Goal: Information Seeking & Learning: Learn about a topic

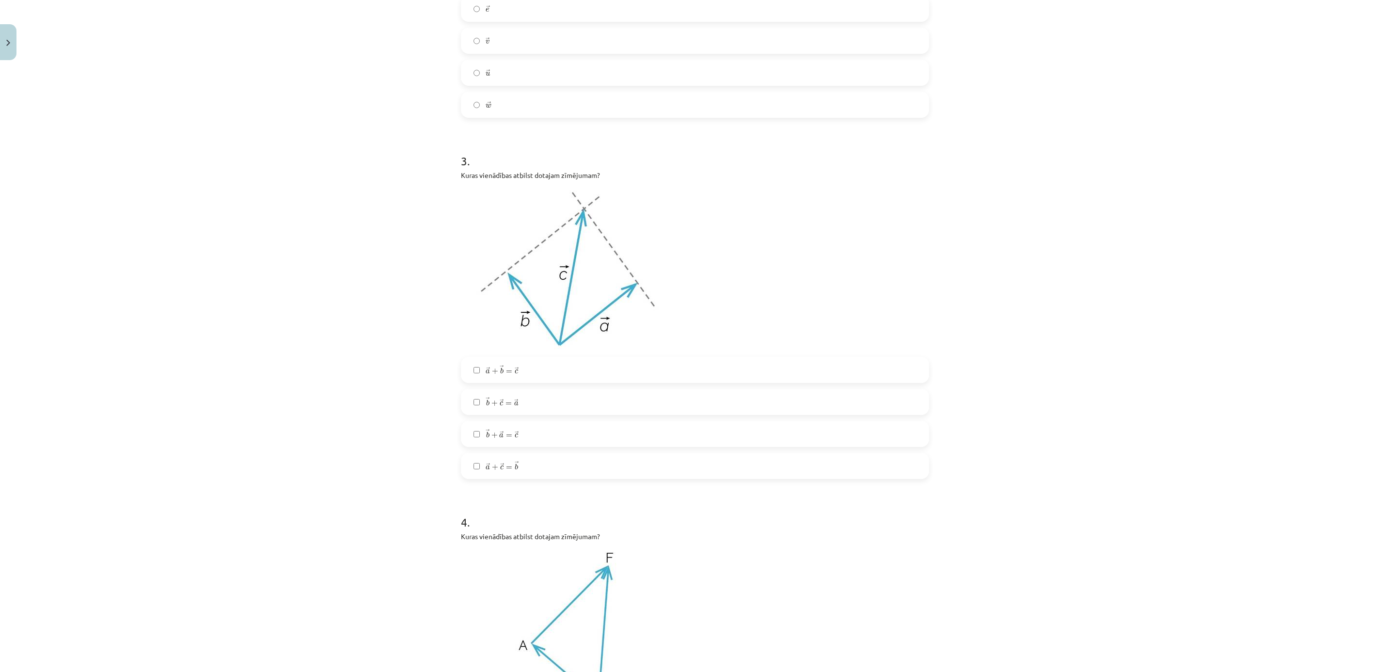
scroll to position [800, 0]
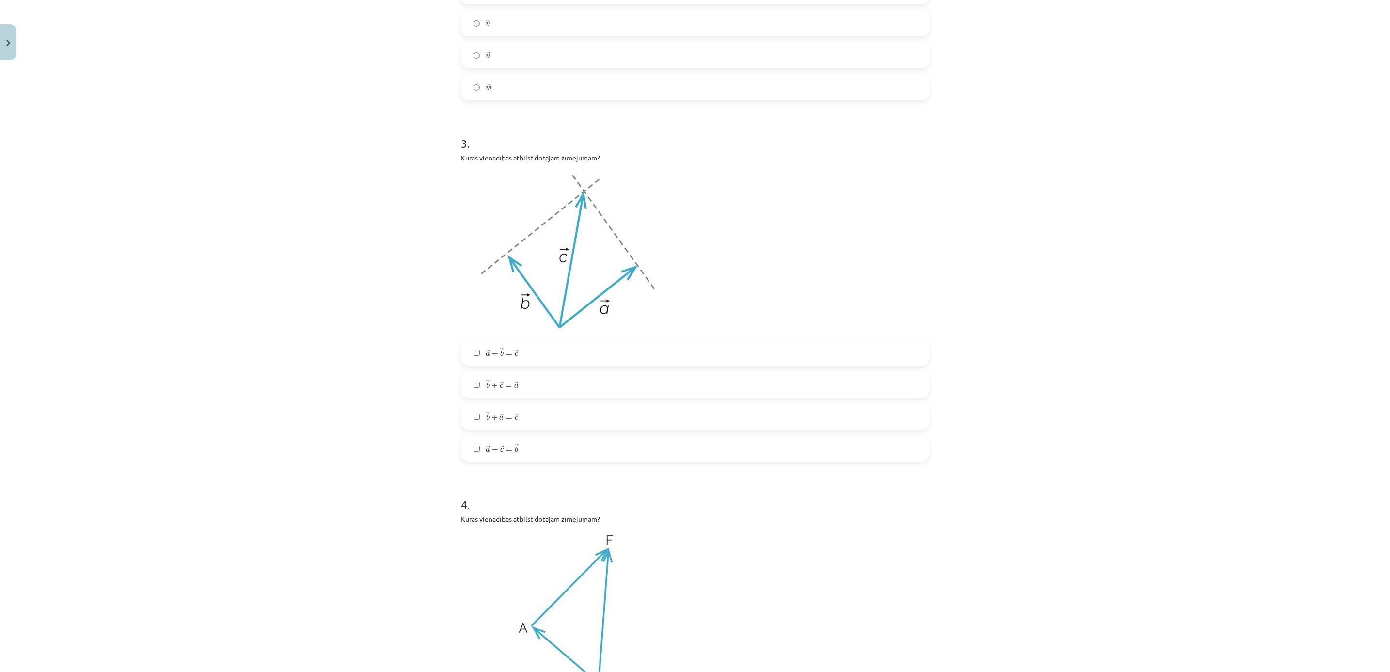
click at [537, 352] on label "→ a + → b = → c a → + b → = c →" at bounding box center [695, 352] width 466 height 24
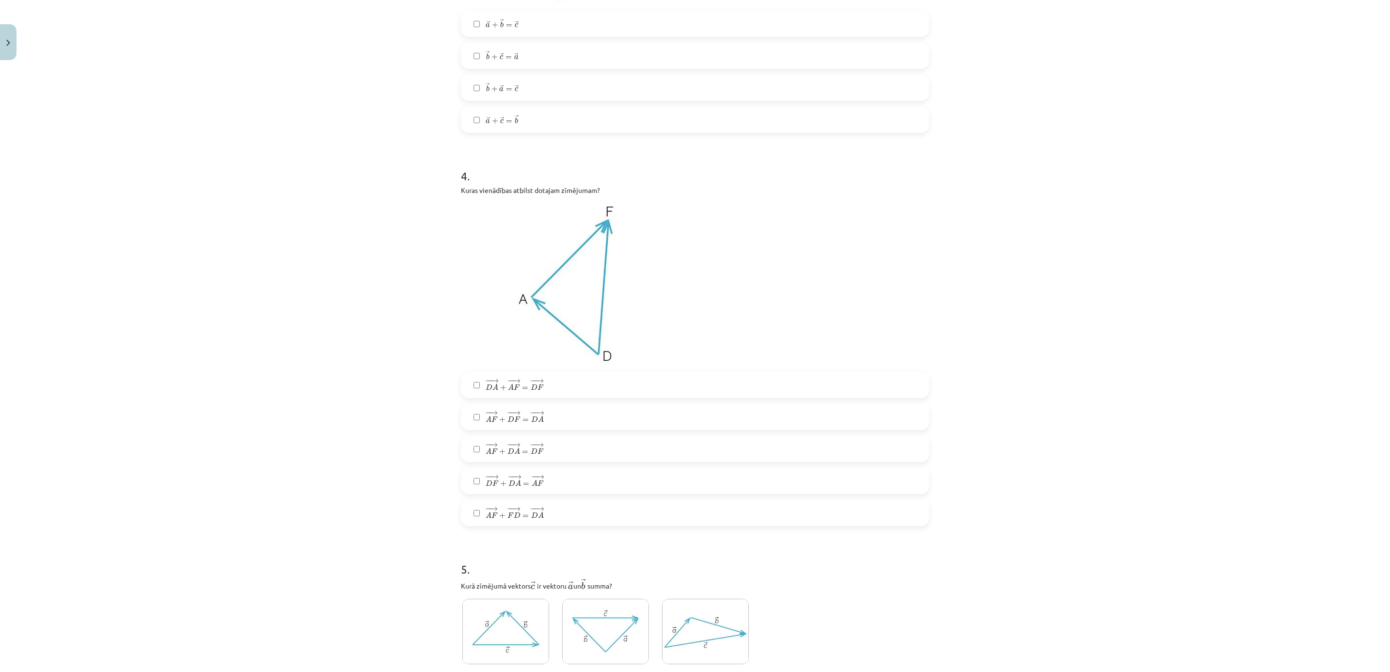
scroll to position [1163, 0]
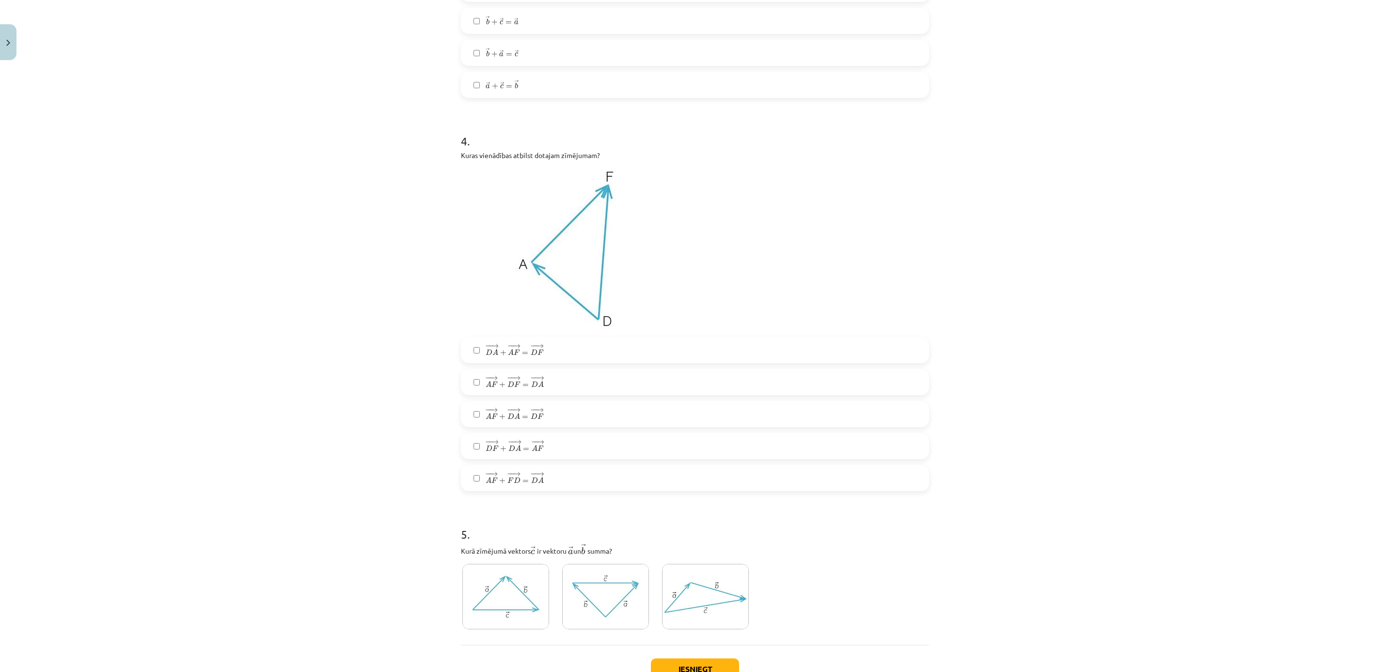
click at [513, 408] on span "→" at bounding box center [517, 410] width 8 height 4
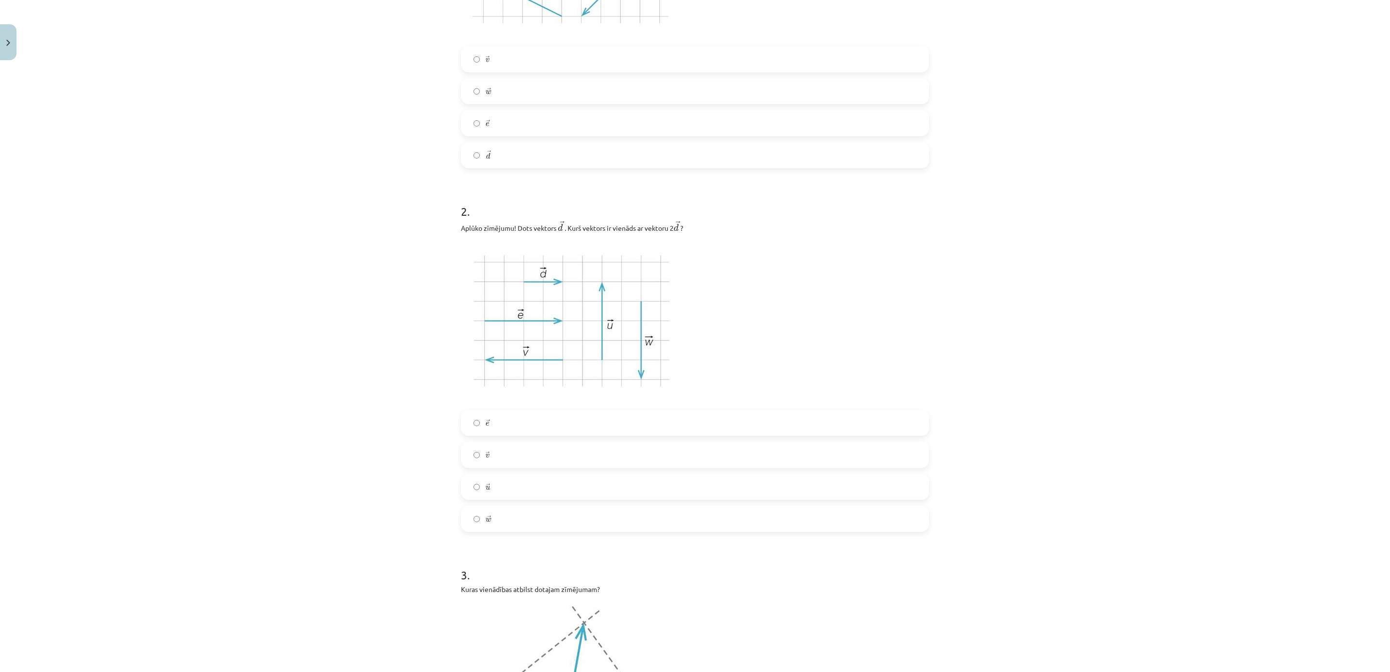
scroll to position [364, 0]
click at [540, 462] on label "→ v v →" at bounding box center [695, 459] width 466 height 24
click at [540, 124] on label "→ e e →" at bounding box center [695, 128] width 466 height 24
drag, startPoint x: 499, startPoint y: 92, endPoint x: 499, endPoint y: 79, distance: 13.6
click at [499, 92] on label "→ w w →" at bounding box center [695, 96] width 466 height 24
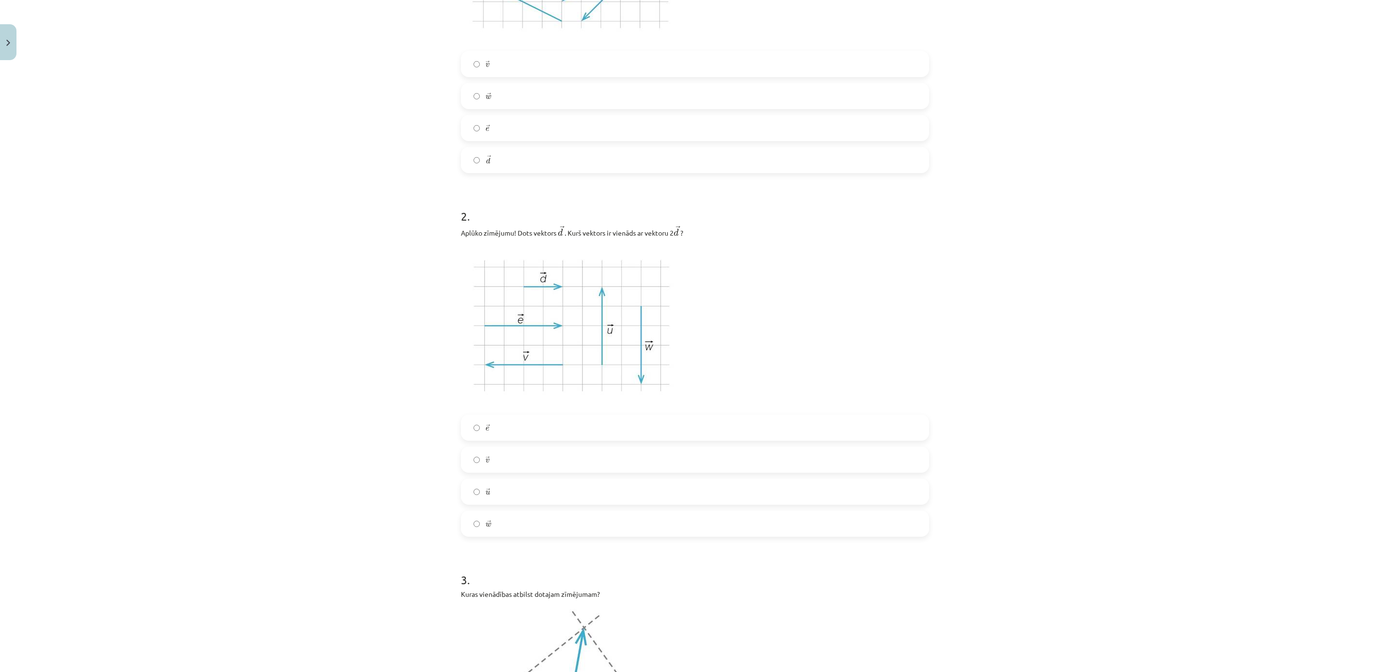
click at [505, 59] on label "→ v v →" at bounding box center [695, 64] width 466 height 24
click at [489, 416] on label "→ e e →" at bounding box center [695, 427] width 466 height 24
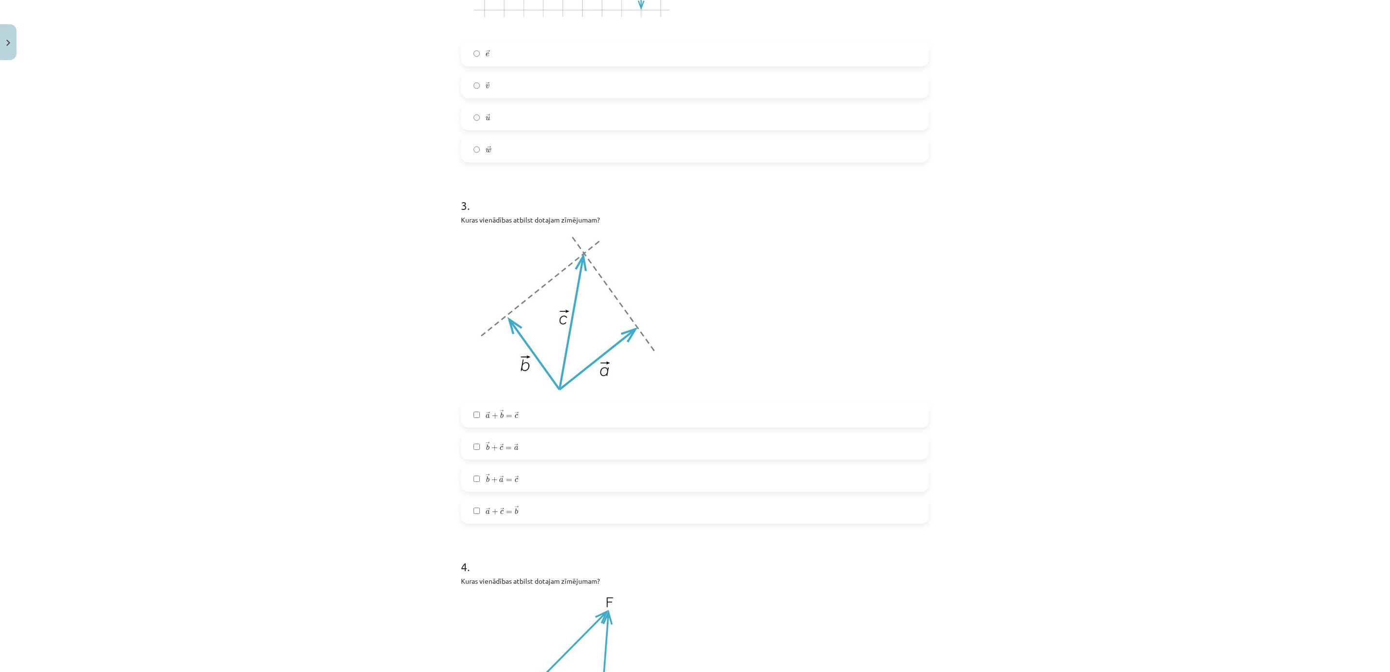
scroll to position [1237, 0]
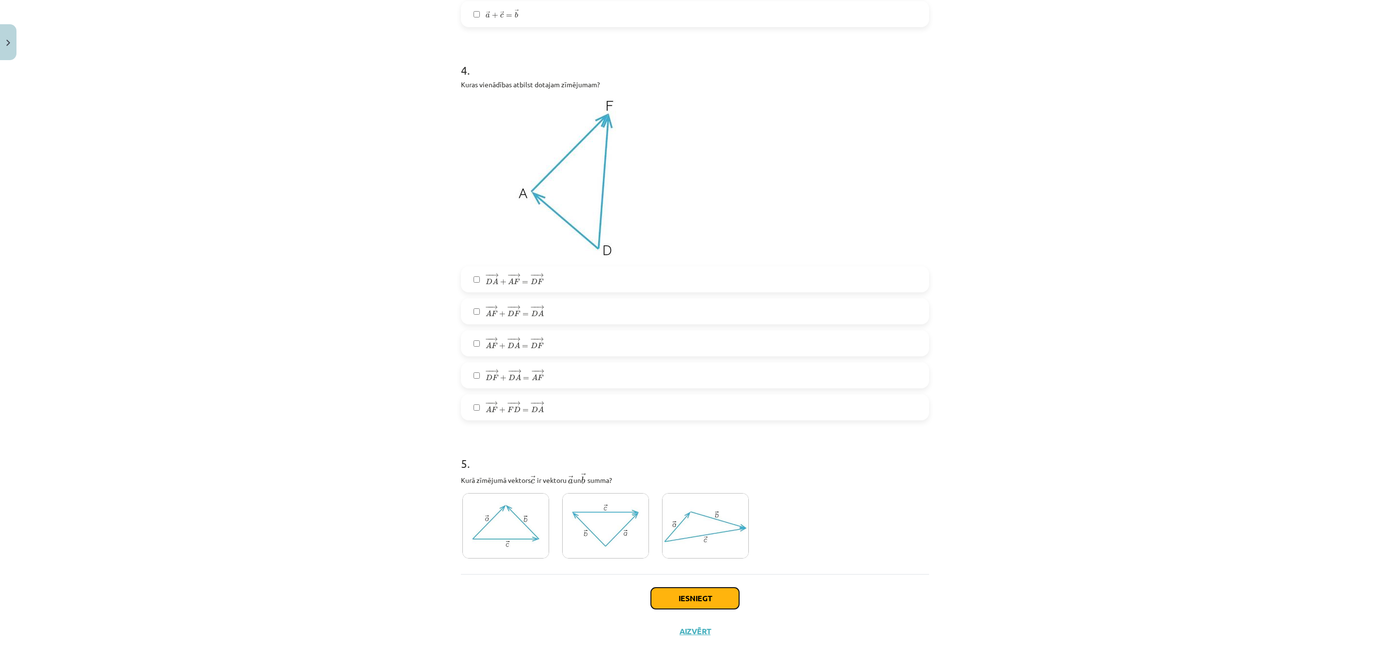
click at [684, 606] on button "Iesniegt" at bounding box center [695, 597] width 88 height 21
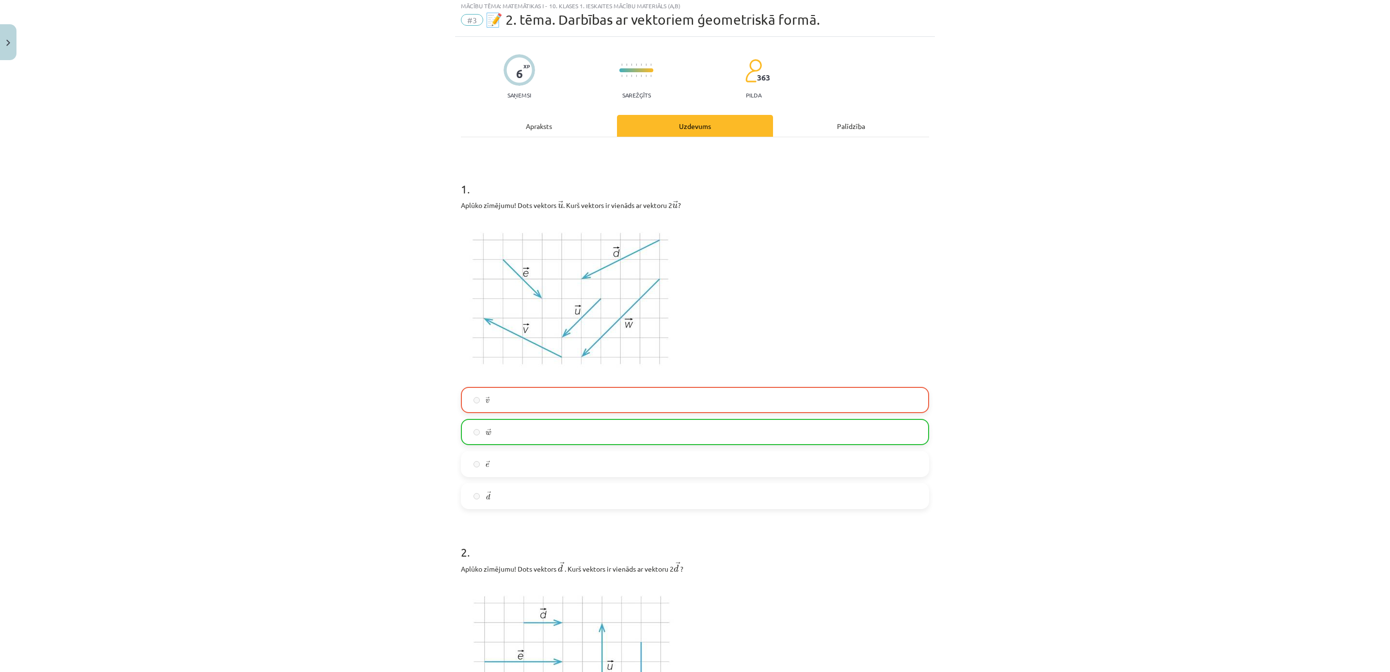
scroll to position [0, 0]
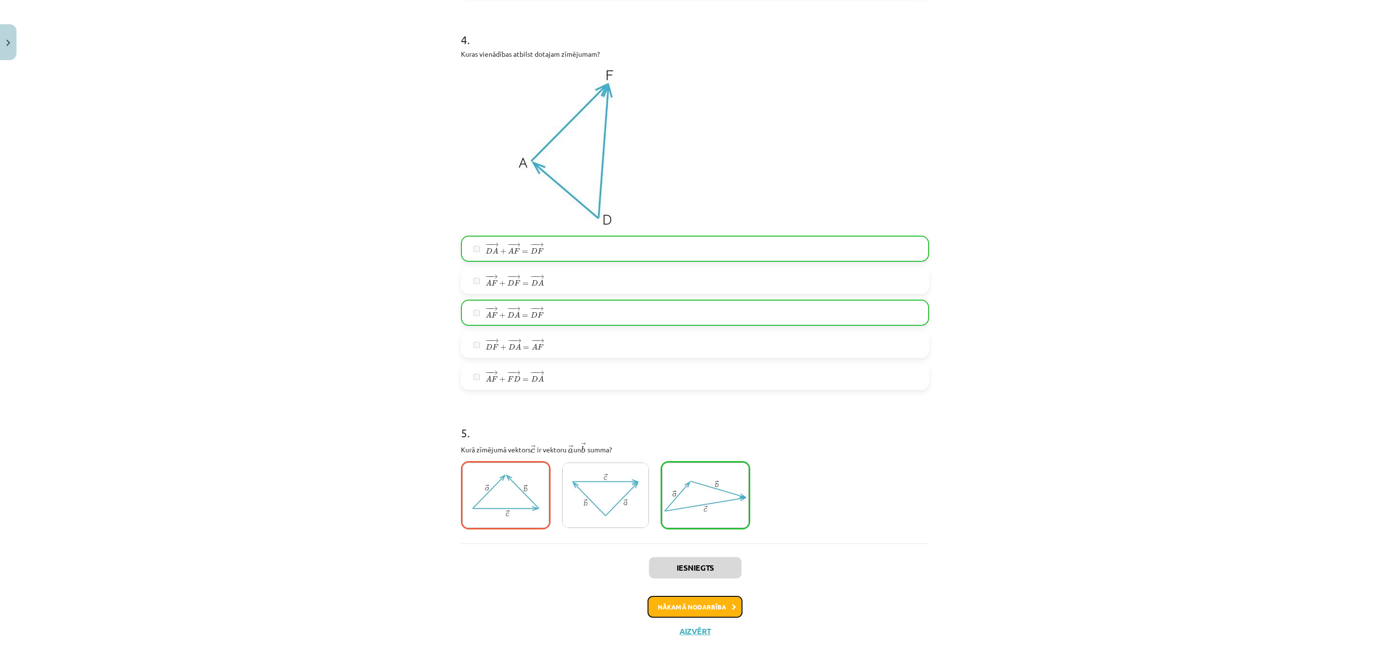
click at [725, 596] on button "Nākamā nodarbība" at bounding box center [695, 607] width 95 height 22
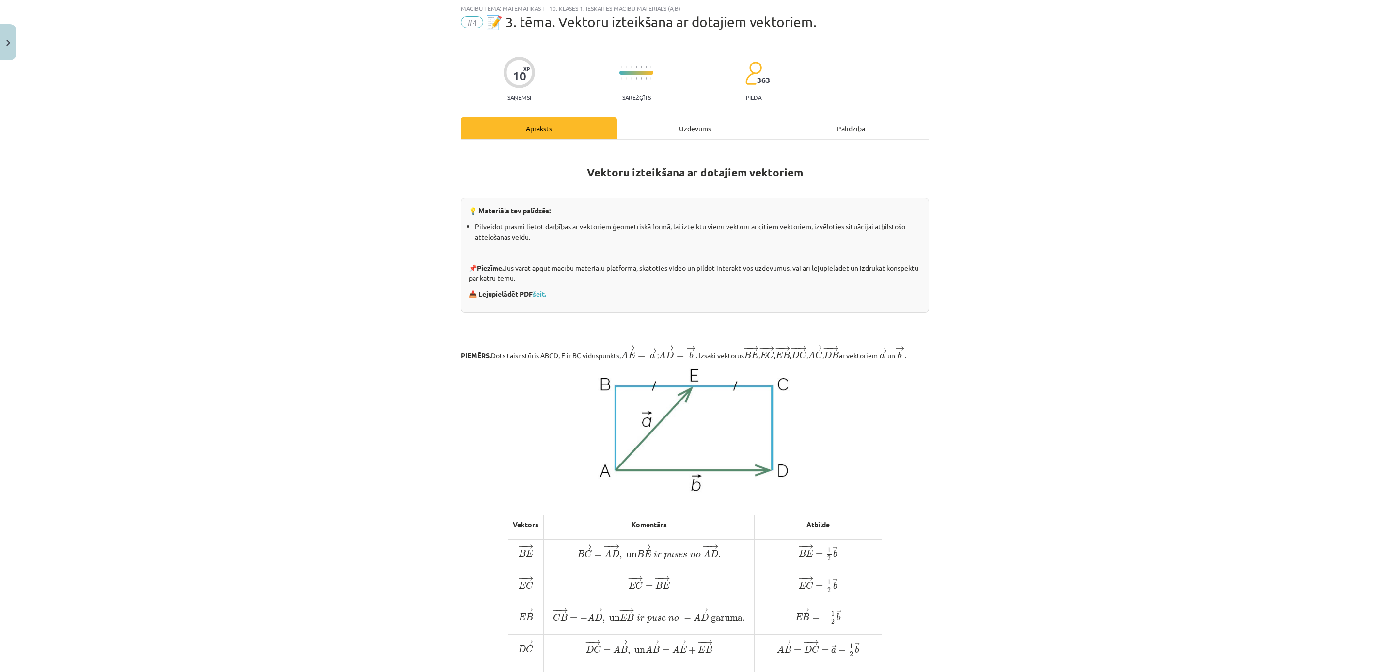
scroll to position [24, 0]
click at [697, 133] on div "Uzdevums" at bounding box center [695, 130] width 156 height 22
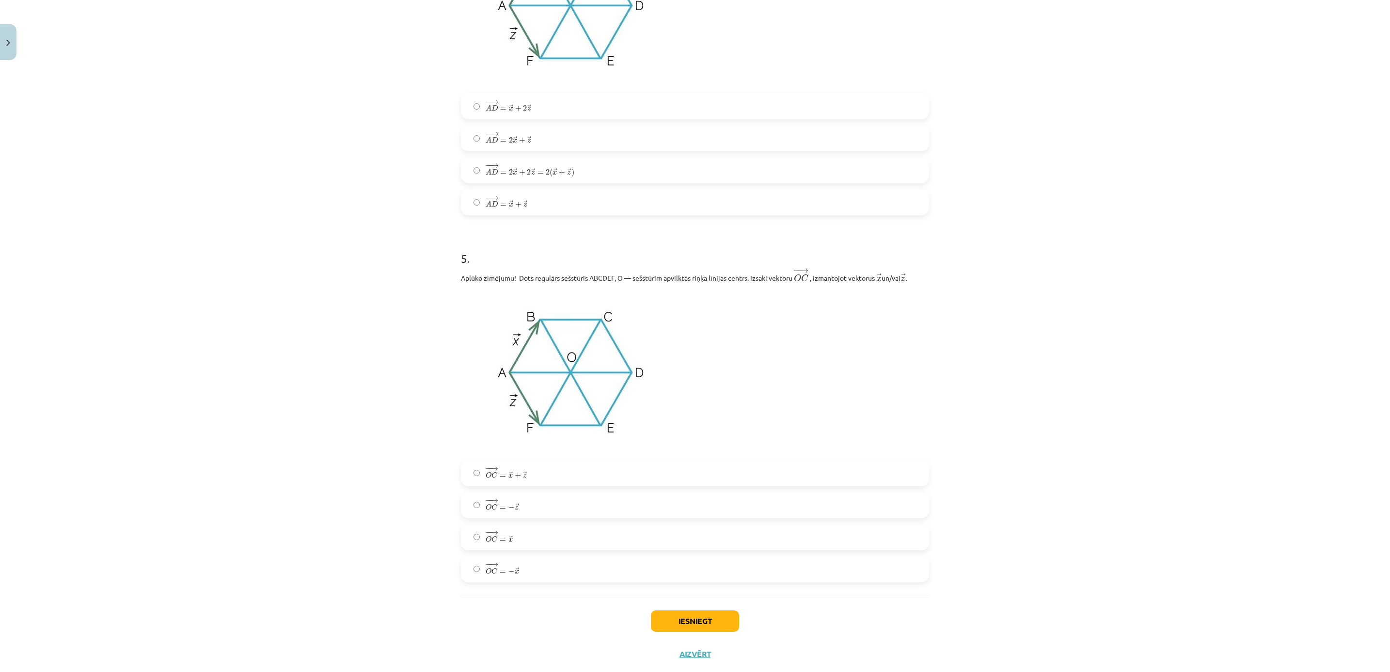
scroll to position [1408, 0]
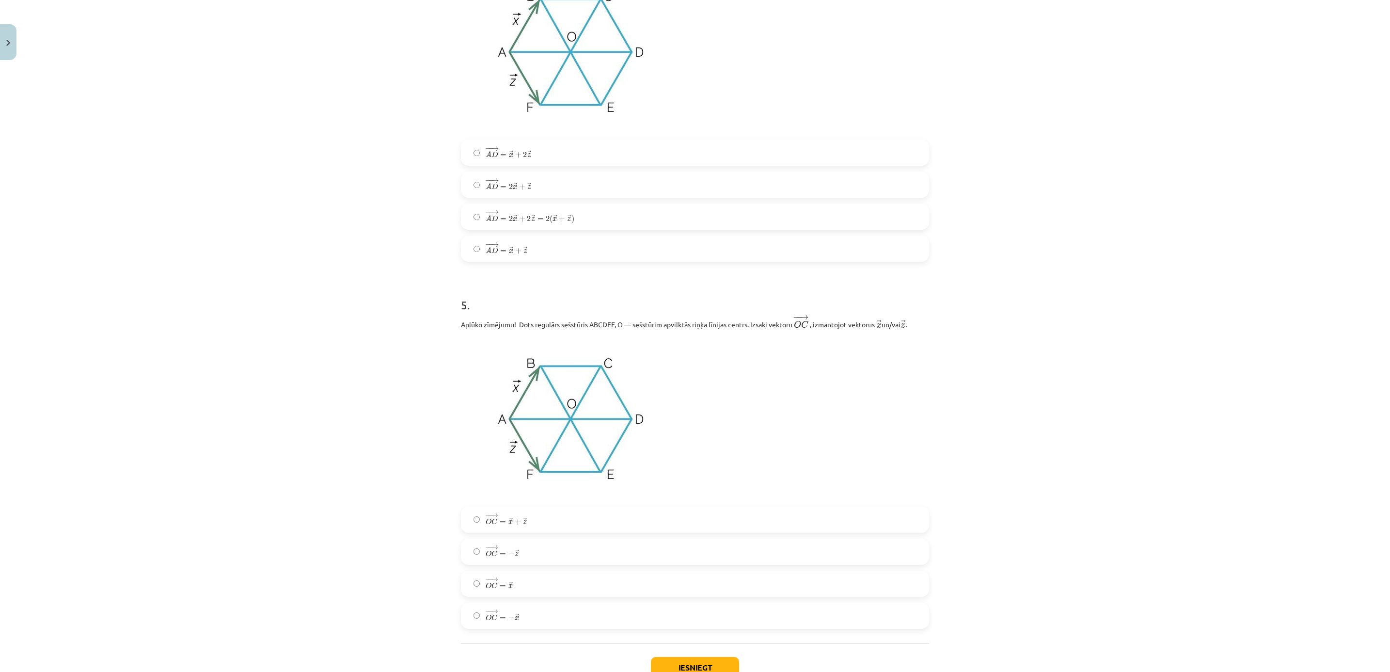
click at [563, 191] on label "− − → A D = 2 → x + → z A D → = 2 x → + z →" at bounding box center [695, 185] width 466 height 24
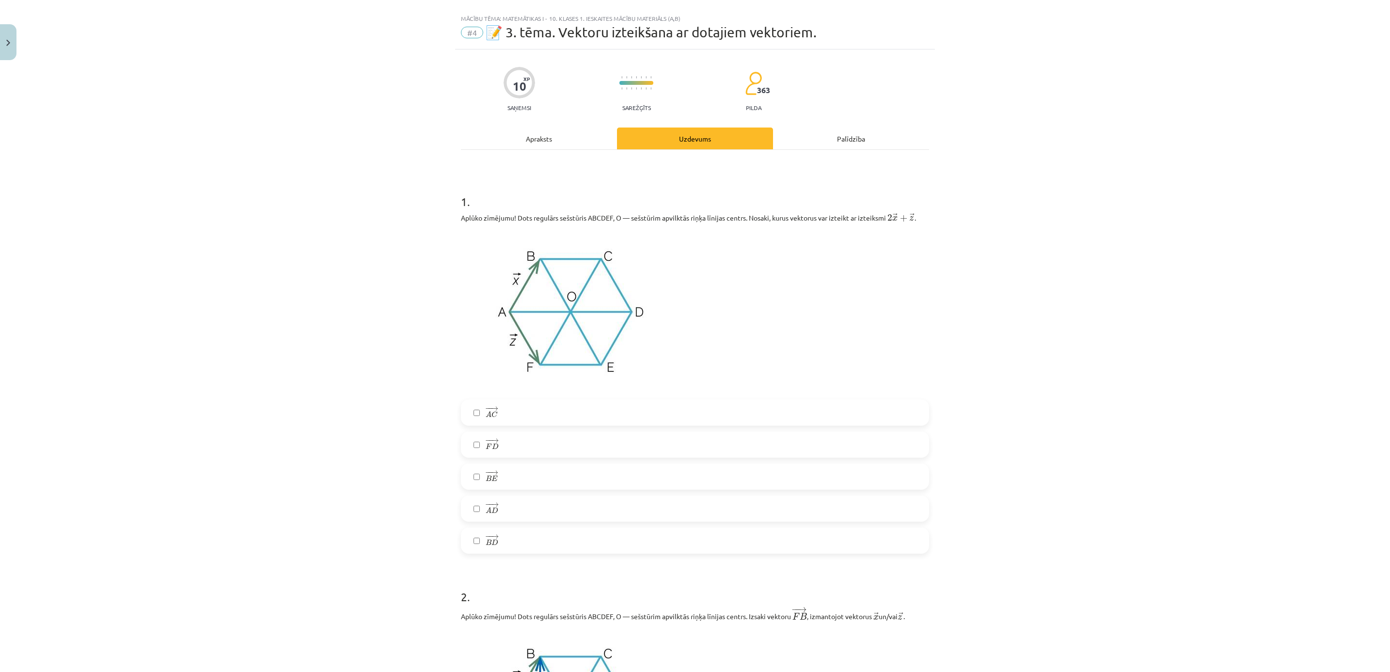
scroll to position [0, 0]
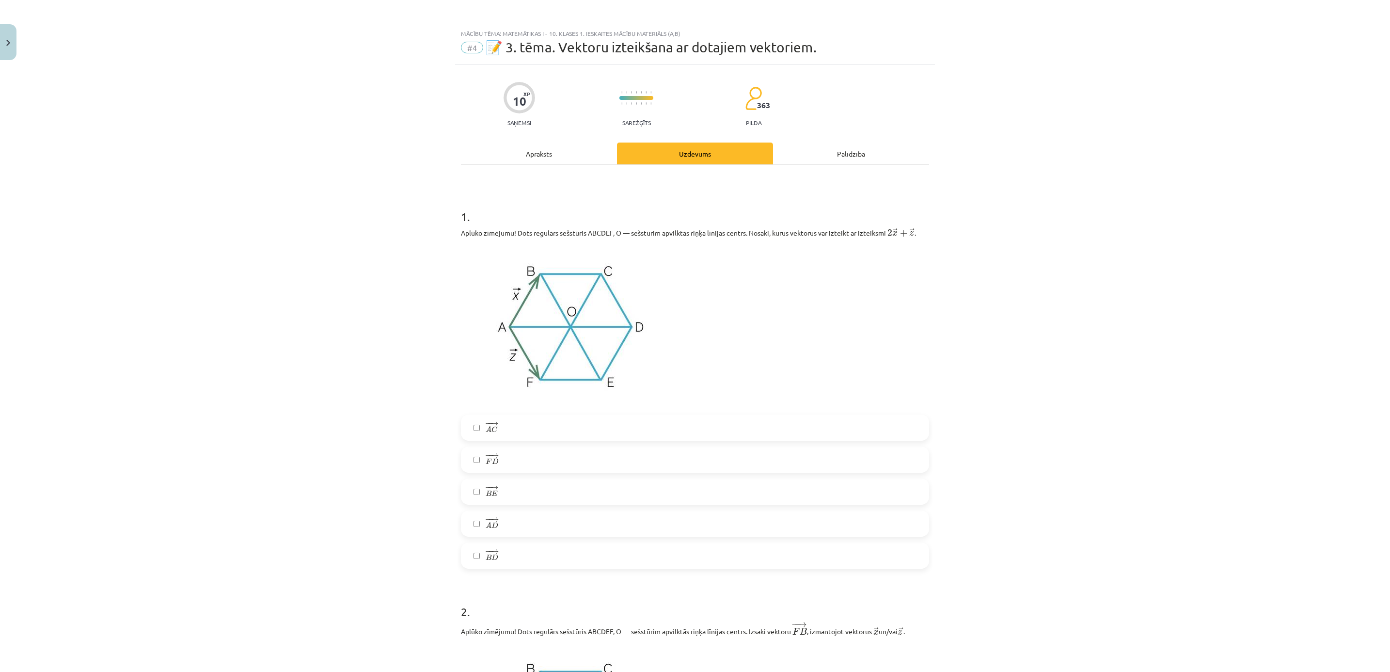
click at [509, 519] on label "− − → A D A D →" at bounding box center [695, 523] width 466 height 24
click at [541, 505] on div "− − → A C A C → − − → F D F D → − − → B E B E → − − → A D A D → − − → B D B D →" at bounding box center [695, 491] width 468 height 154
drag, startPoint x: 541, startPoint y: 505, endPoint x: 544, endPoint y: 485, distance: 20.6
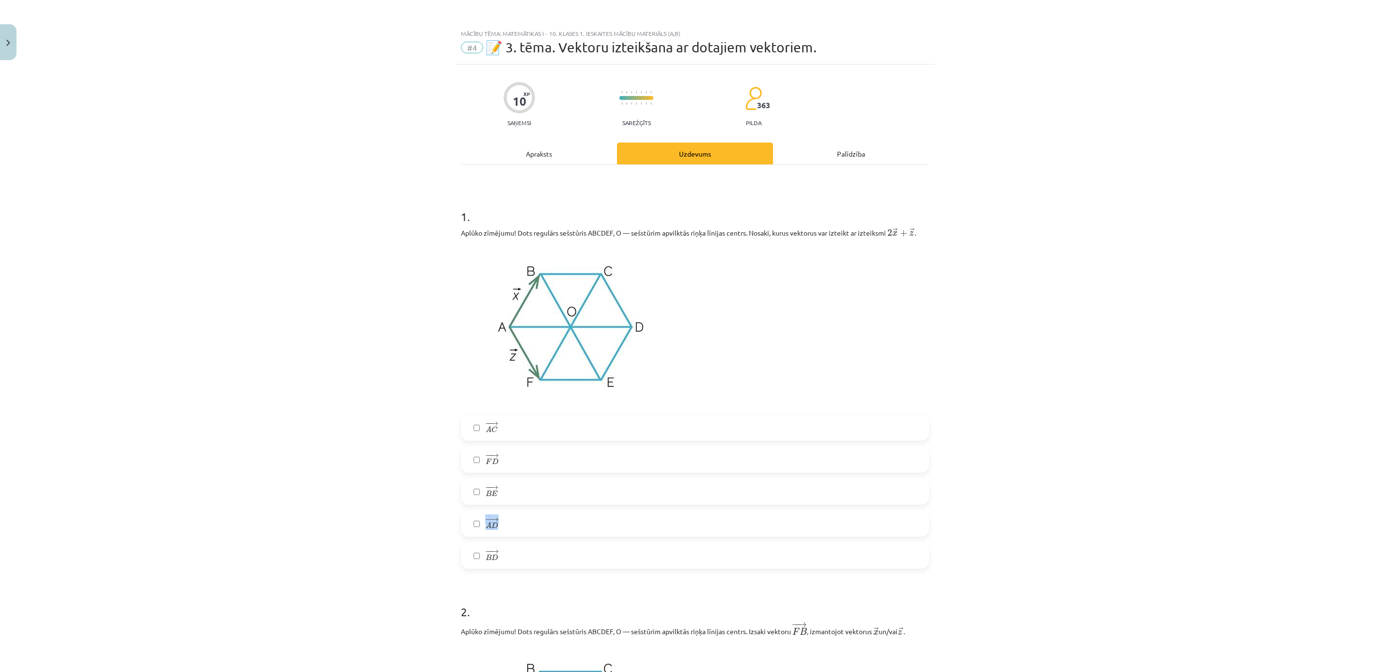
click at [545, 485] on label "− − → B E B E →" at bounding box center [695, 491] width 466 height 24
click at [512, 531] on label "− − → A D A D →" at bounding box center [695, 523] width 466 height 24
click at [531, 494] on label "− − → B E B E →" at bounding box center [695, 491] width 466 height 24
click at [533, 518] on label "− − → A D A D →" at bounding box center [695, 523] width 466 height 24
click at [528, 519] on label "− − → A D A D →" at bounding box center [695, 523] width 466 height 24
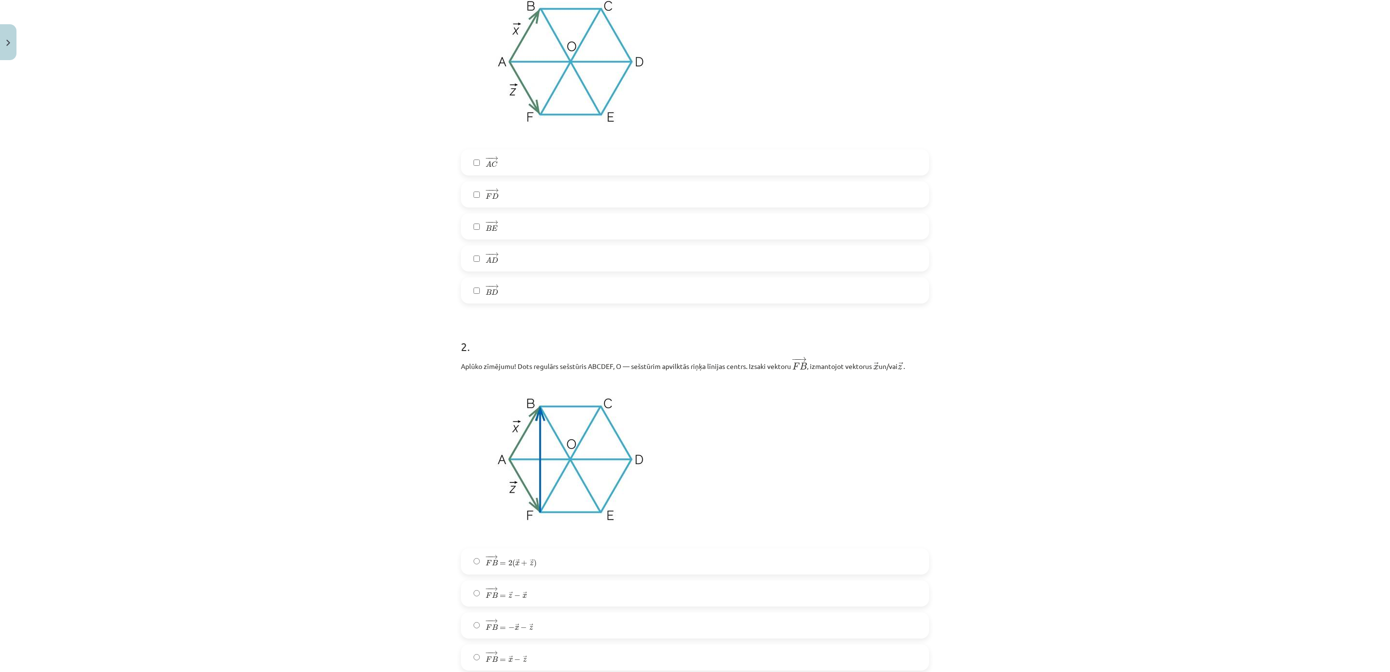
scroll to position [291, 0]
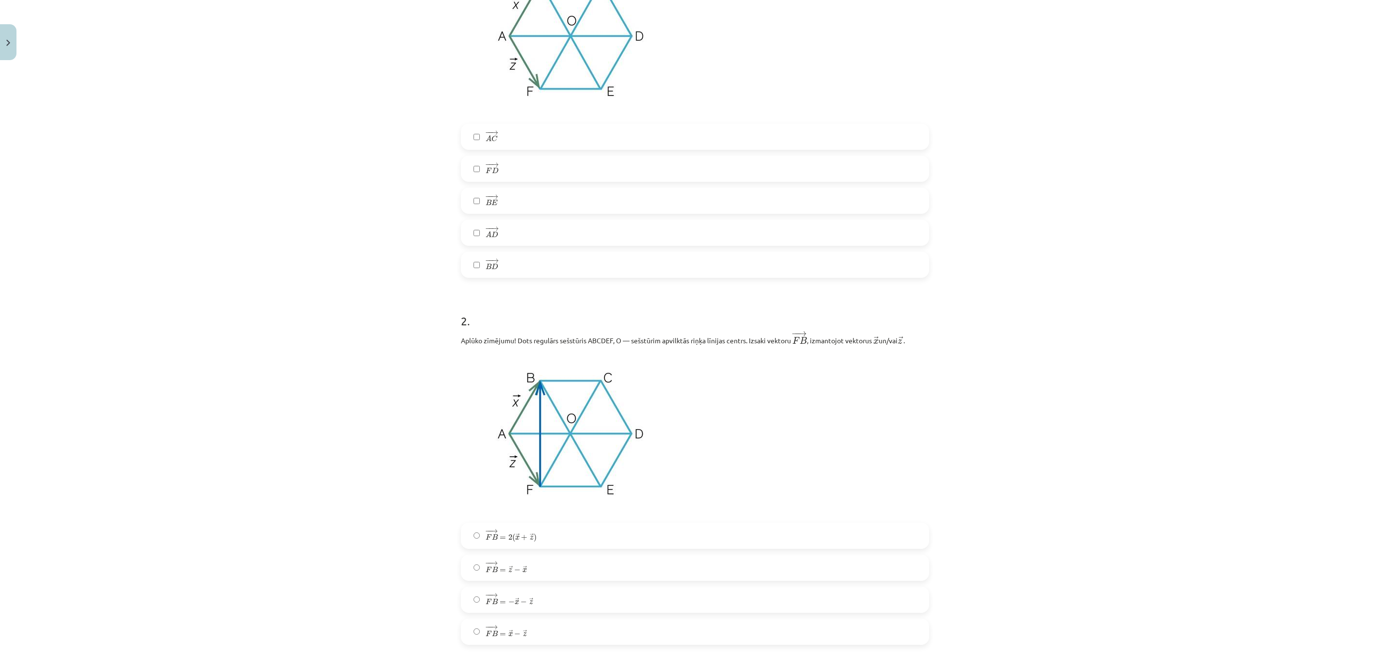
drag, startPoint x: 531, startPoint y: 537, endPoint x: 518, endPoint y: 600, distance: 64.0
click at [531, 537] on label "− − → F B = 2 ( → x + → z ) F B → = 2 ( x → + z → )" at bounding box center [695, 535] width 466 height 24
click at [521, 601] on span "−" at bounding box center [524, 602] width 6 height 6
click at [521, 626] on label "− − → F B = → x − → z F B → = x → − z →" at bounding box center [695, 631] width 466 height 24
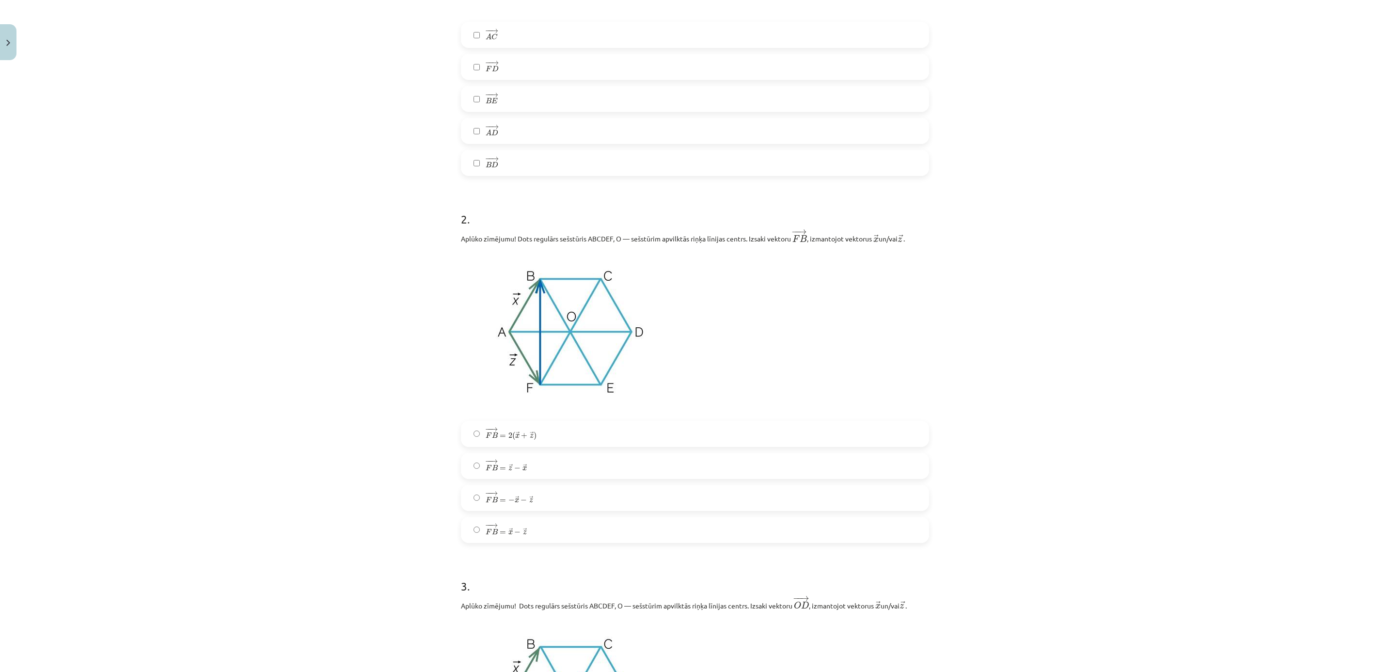
scroll to position [436, 0]
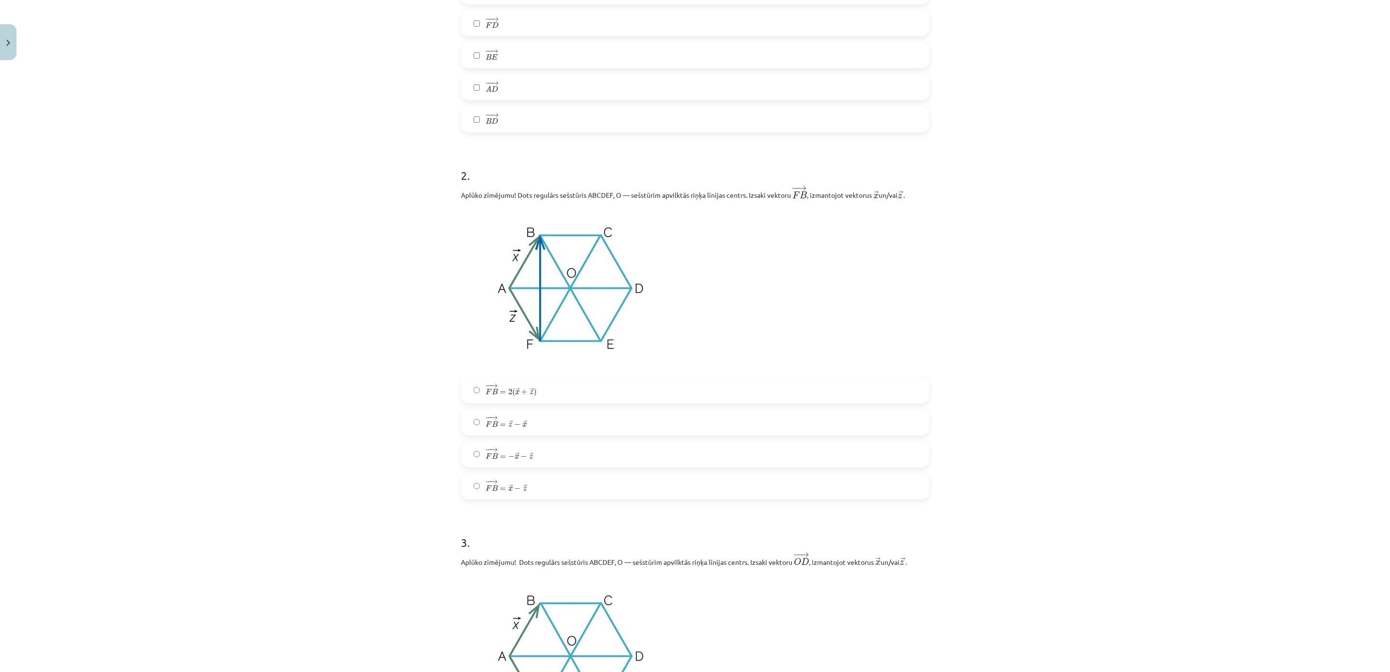
click at [603, 485] on label "− − → F B = → x − → z F B → = x → − z →" at bounding box center [695, 486] width 466 height 24
click at [602, 485] on label "− − → F B = → x − → z F B → = x → − z →" at bounding box center [695, 486] width 466 height 24
drag, startPoint x: 602, startPoint y: 485, endPoint x: 573, endPoint y: 485, distance: 28.6
click at [573, 485] on label "− − → F B = → x − → z F B → = x → − z →" at bounding box center [695, 486] width 466 height 24
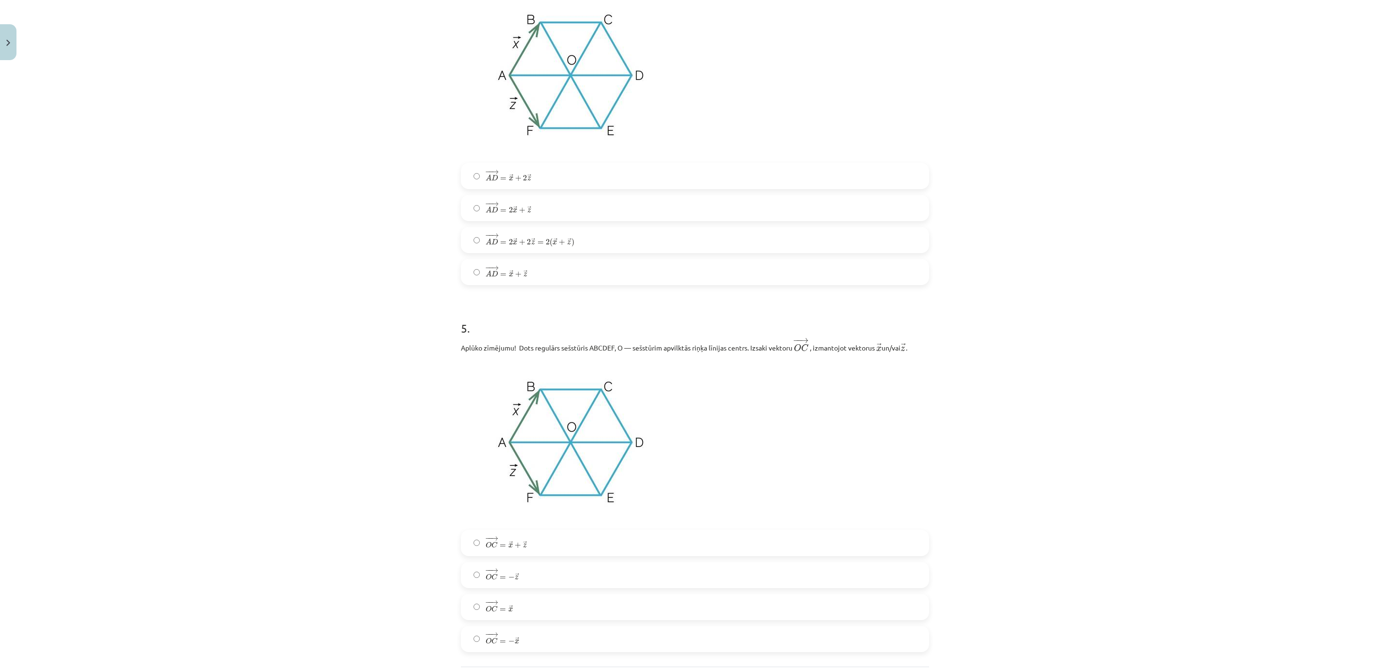
scroll to position [1454, 0]
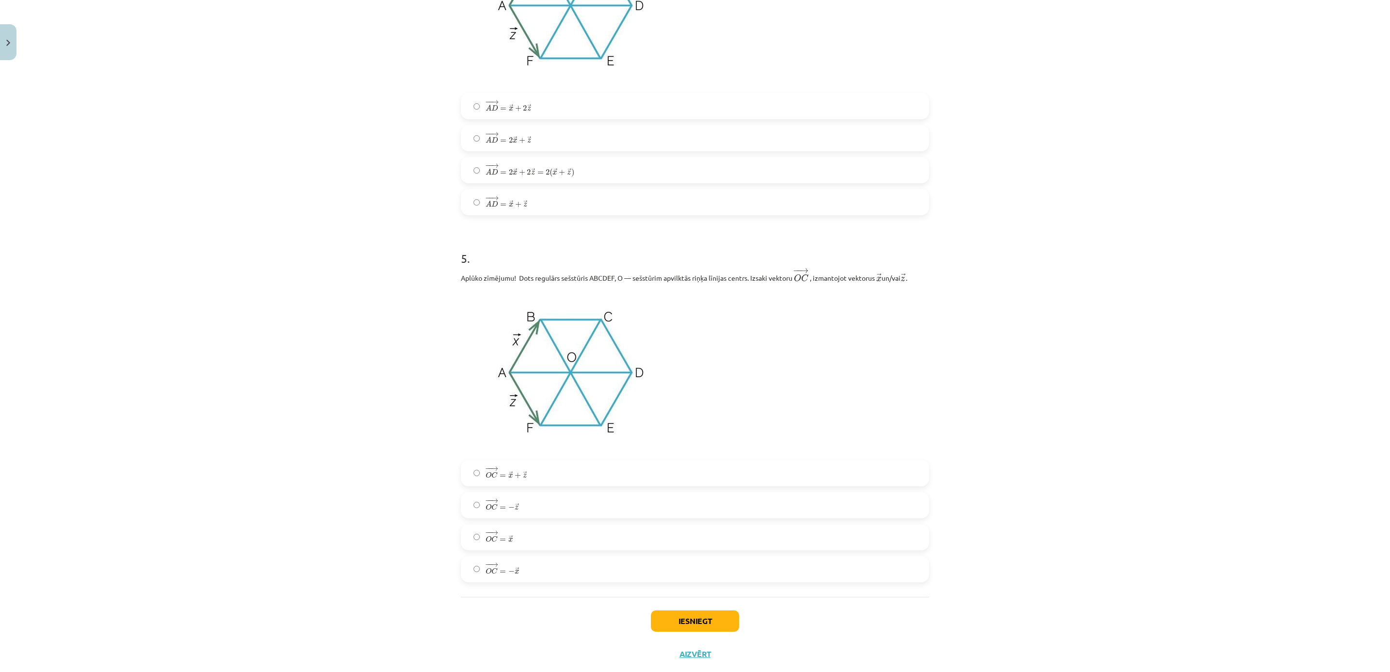
drag, startPoint x: 527, startPoint y: 505, endPoint x: 1194, endPoint y: 427, distance: 672.0
click at [1205, 424] on div "Mācību tēma: Matemātikas i - 10. klases 1. ieskaites mācību materiāls (a,b) #4 …" at bounding box center [695, 336] width 1390 height 672
click at [540, 544] on label "− − → O C = → x O C → = x →" at bounding box center [695, 537] width 466 height 24
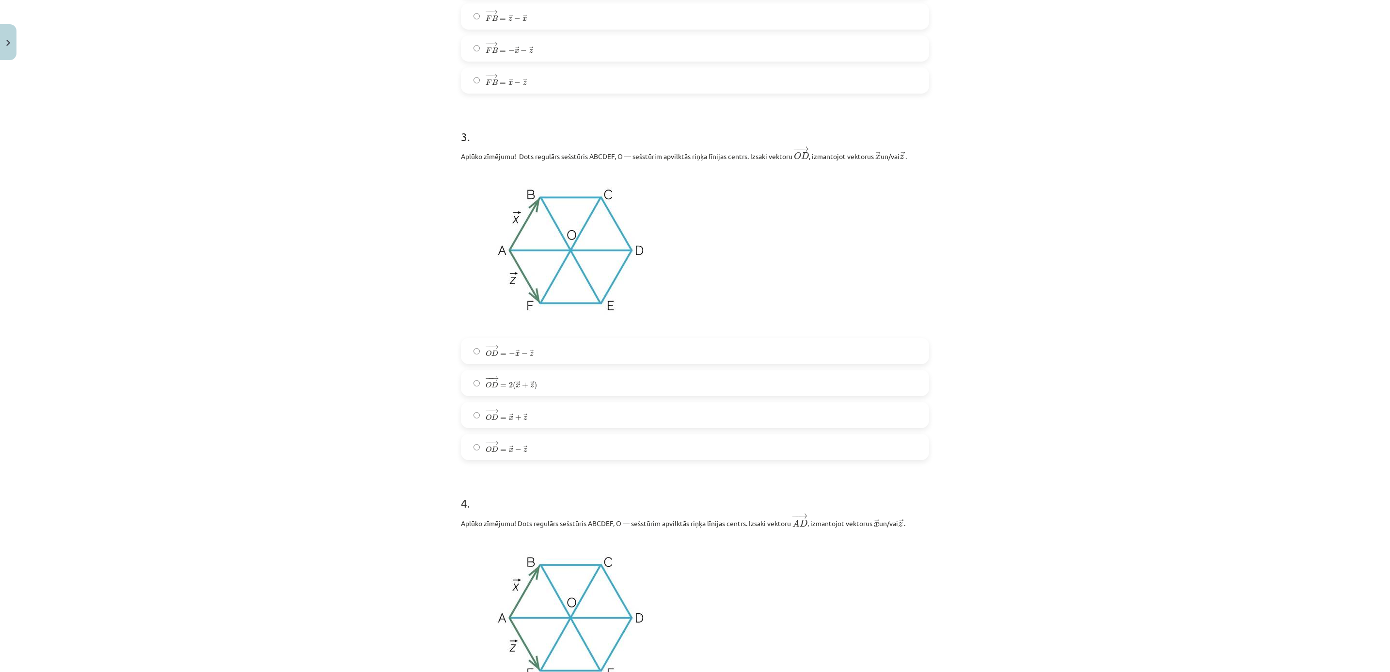
scroll to position [826, 0]
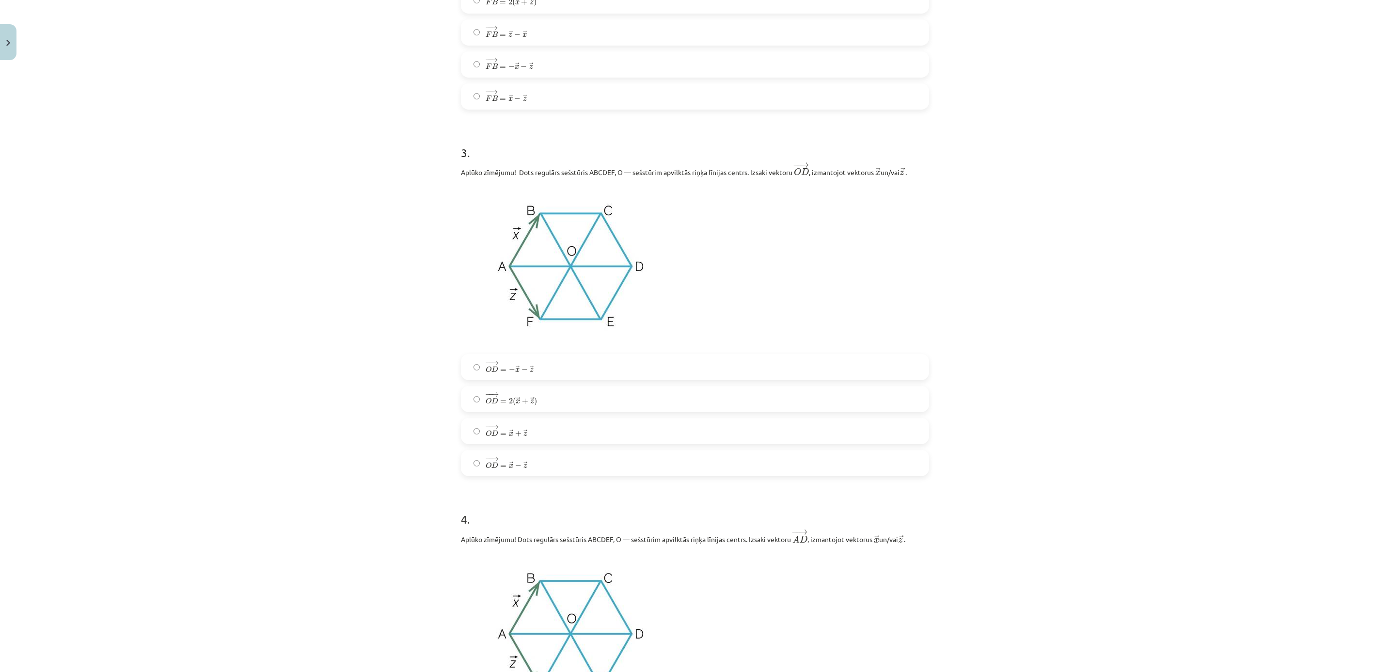
click at [539, 408] on label "− − → O D = 2 ( → x + → z ) O D → = 2 ( x → + z → )" at bounding box center [695, 399] width 466 height 24
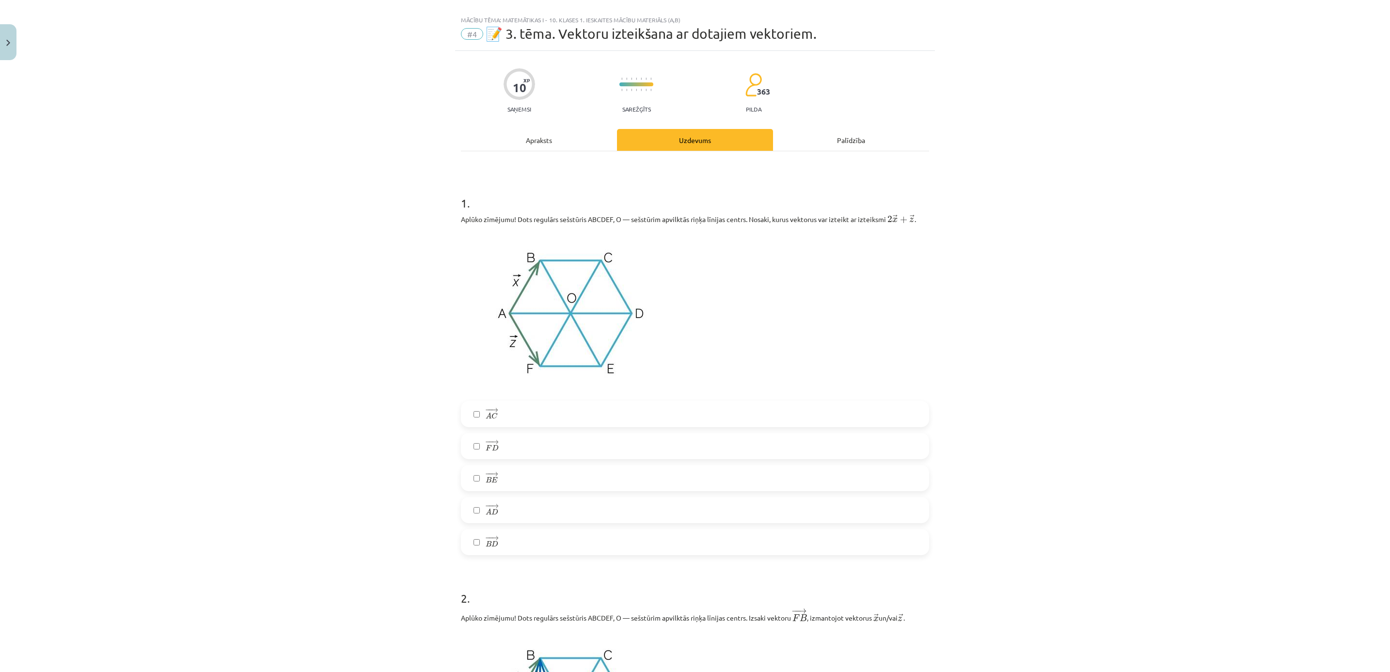
scroll to position [0, 0]
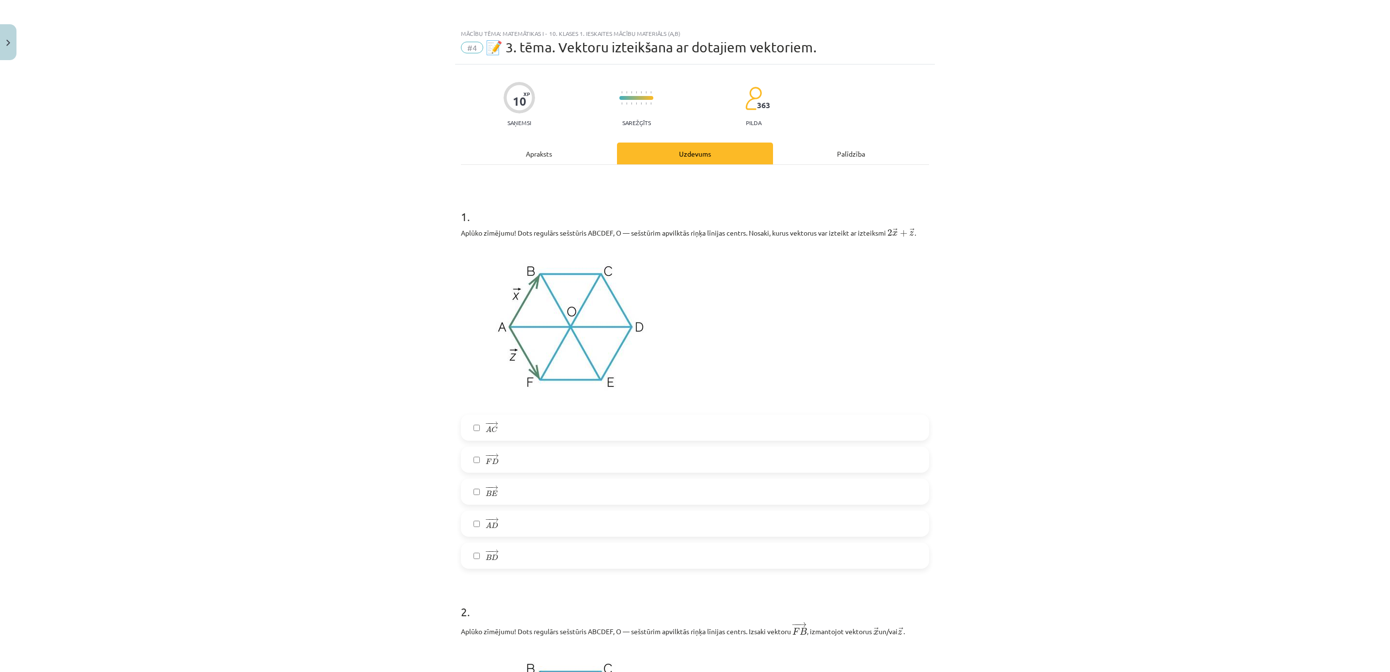
click at [503, 480] on label "− − → B E B E →" at bounding box center [695, 491] width 466 height 24
click at [512, 521] on label "− − → A D A D →" at bounding box center [695, 523] width 466 height 24
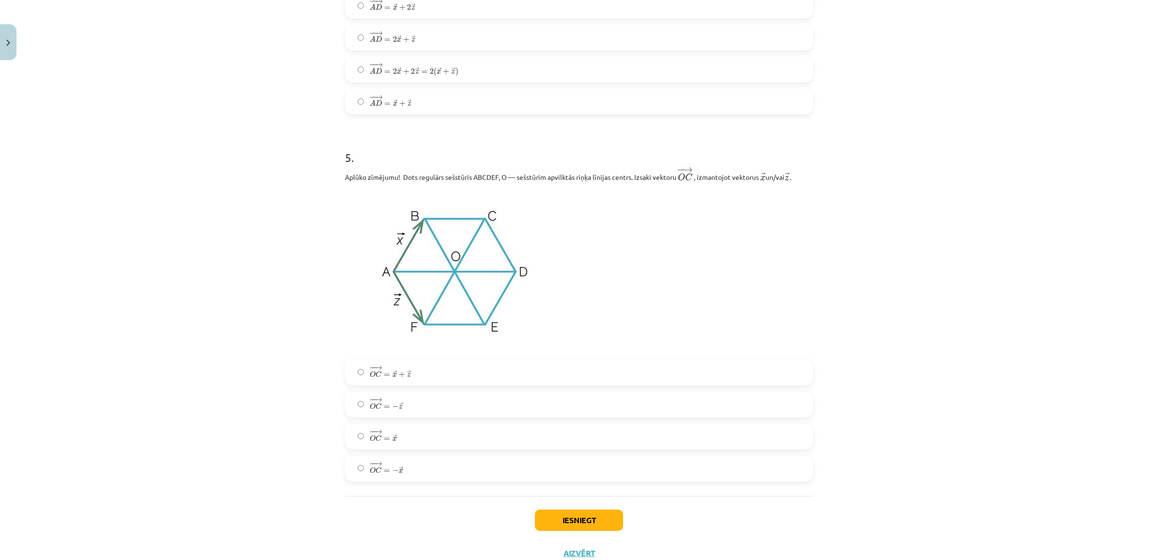
scroll to position [1587, 0]
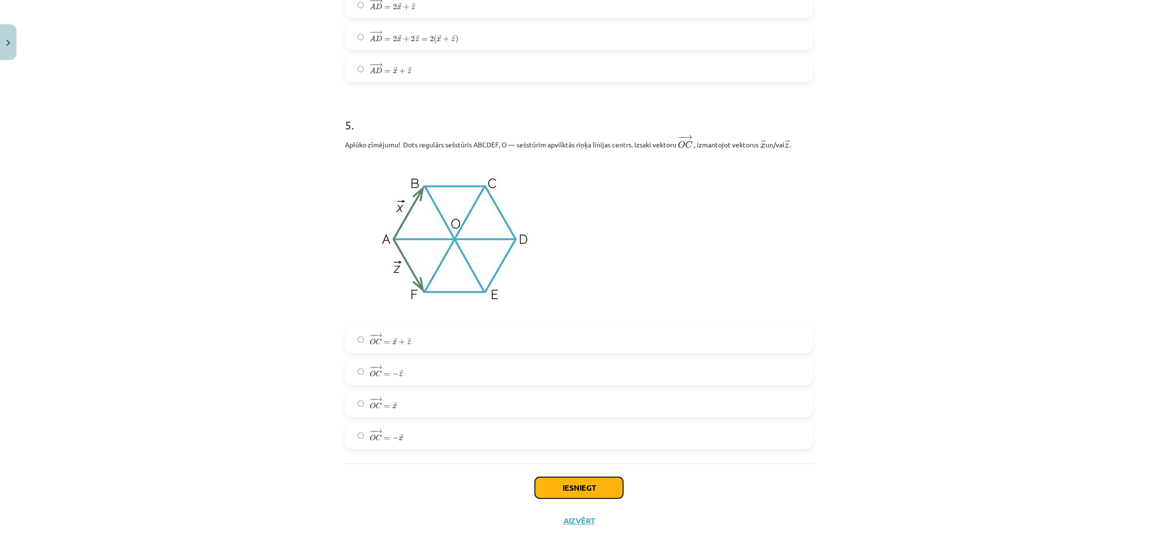
click at [561, 483] on button "Iesniegt" at bounding box center [579, 487] width 88 height 21
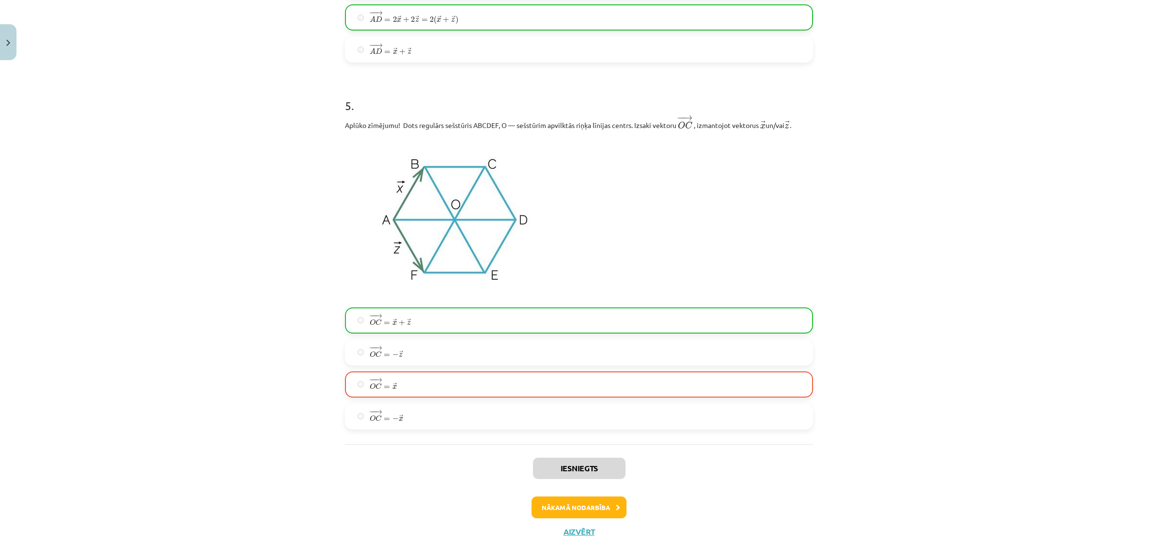
scroll to position [1622, 0]
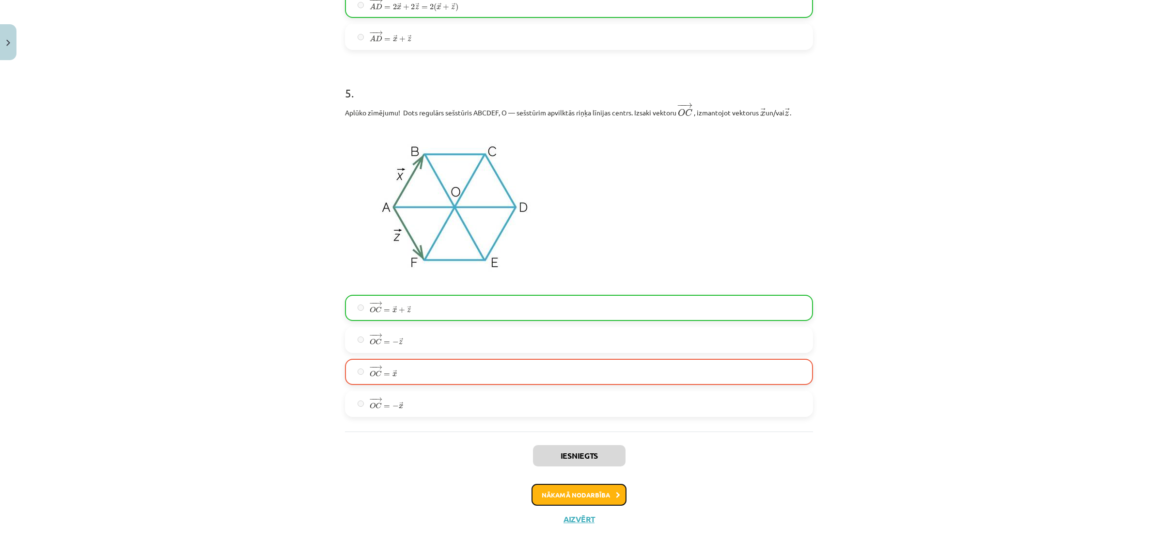
click at [585, 491] on button "Nākamā nodarbība" at bounding box center [579, 495] width 95 height 22
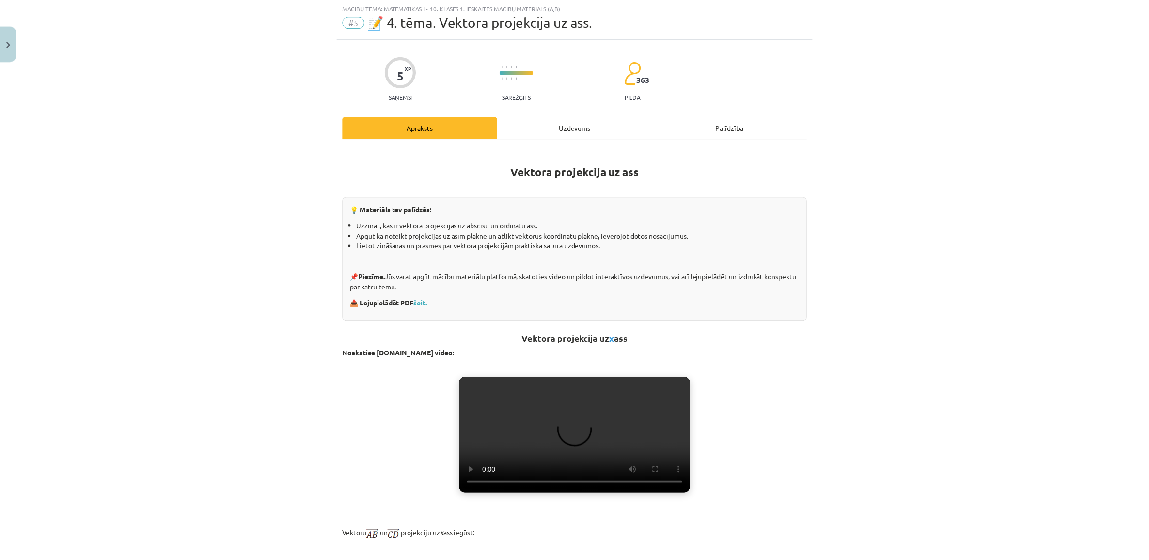
scroll to position [24, 0]
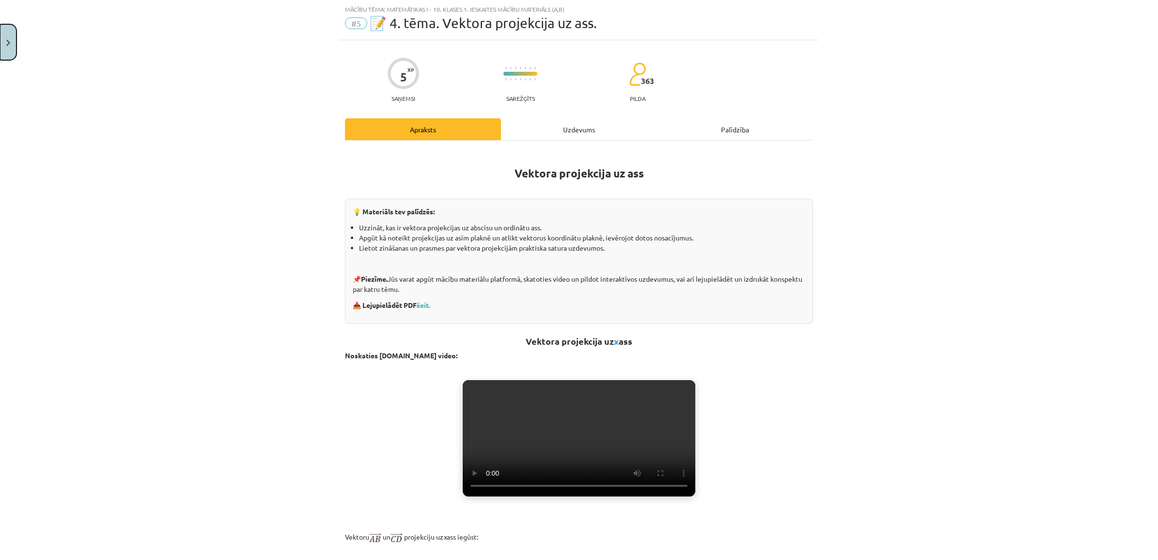
click at [0, 54] on html "0 Dāvanas 2113 mP 540 xp Deniss Mostovjuks Sākums Aktuāli Kā mācīties eSKOLĀ Ko…" at bounding box center [579, 280] width 1158 height 560
click at [5, 47] on button "Close" at bounding box center [8, 42] width 16 height 36
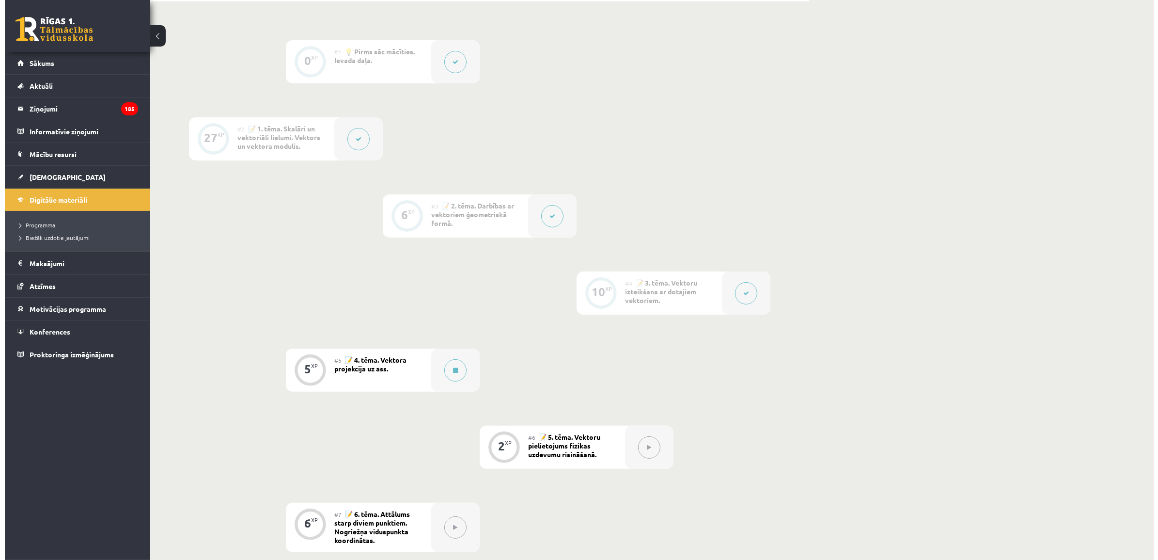
scroll to position [303, 0]
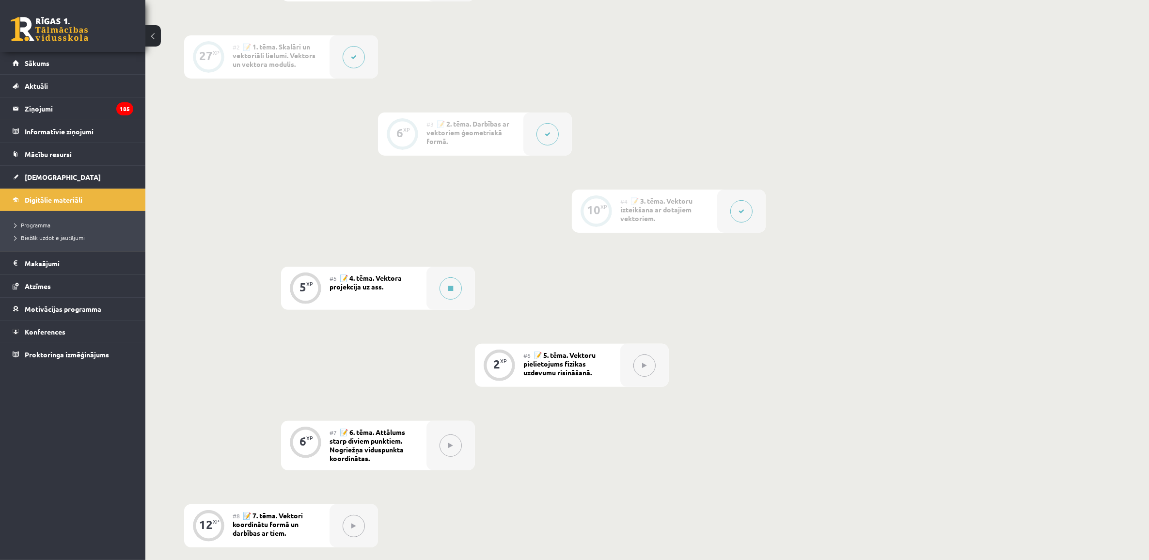
click at [374, 290] on div "#5 📝 4. tēma. Vektora projekcija uz ass." at bounding box center [378, 288] width 97 height 43
click at [454, 285] on button at bounding box center [451, 288] width 22 height 22
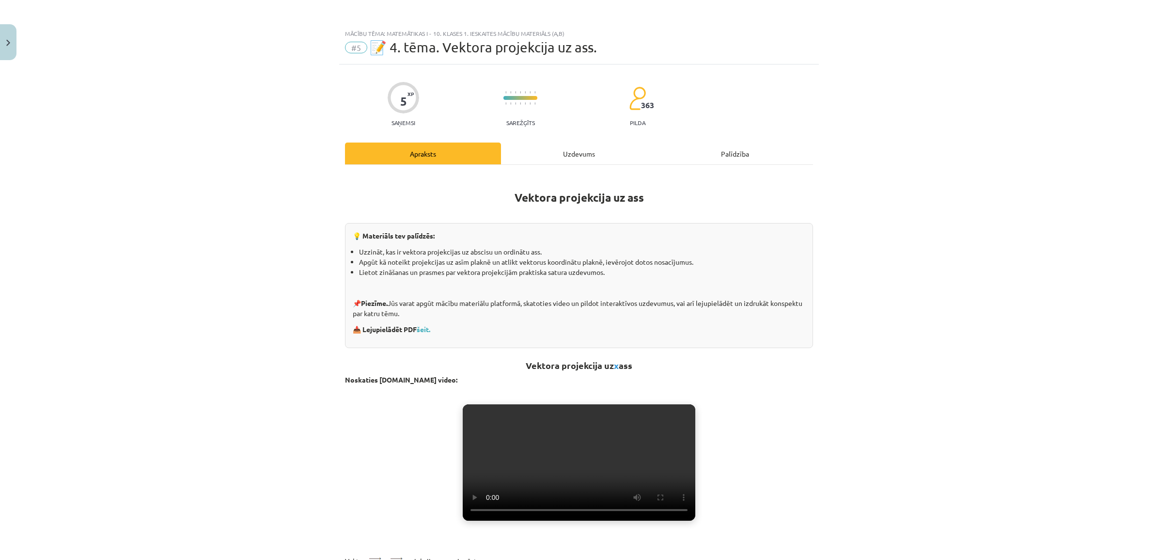
click at [520, 148] on div "Uzdevums" at bounding box center [579, 154] width 156 height 22
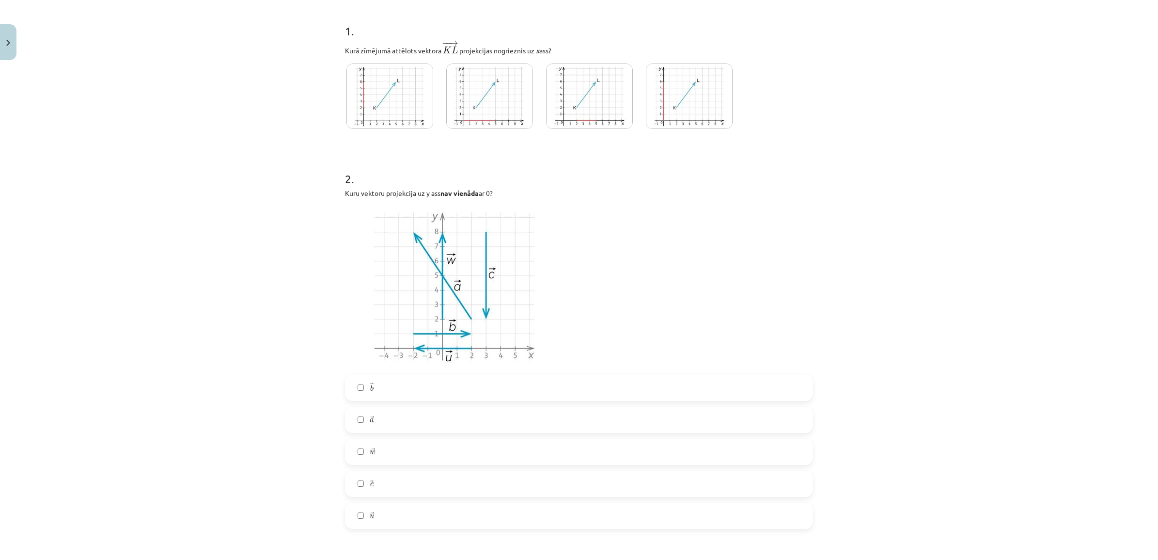
scroll to position [182, 0]
click at [508, 235] on img at bounding box center [455, 290] width 220 height 165
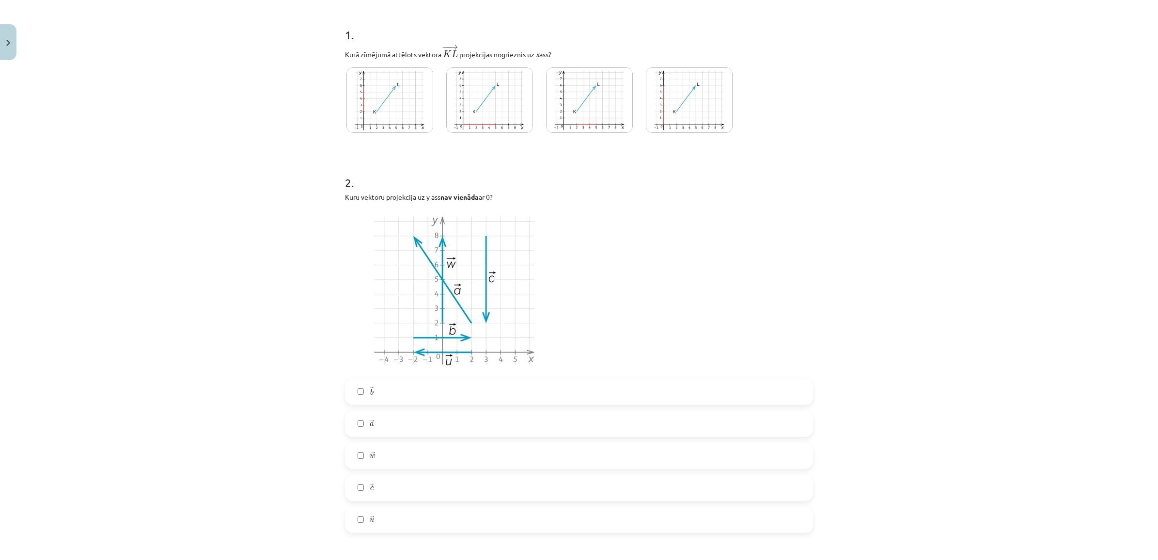
click at [508, 235] on img at bounding box center [455, 290] width 220 height 165
click at [384, 415] on label "→ a a →" at bounding box center [579, 424] width 466 height 24
click at [376, 451] on label "→ w w →" at bounding box center [579, 456] width 466 height 24
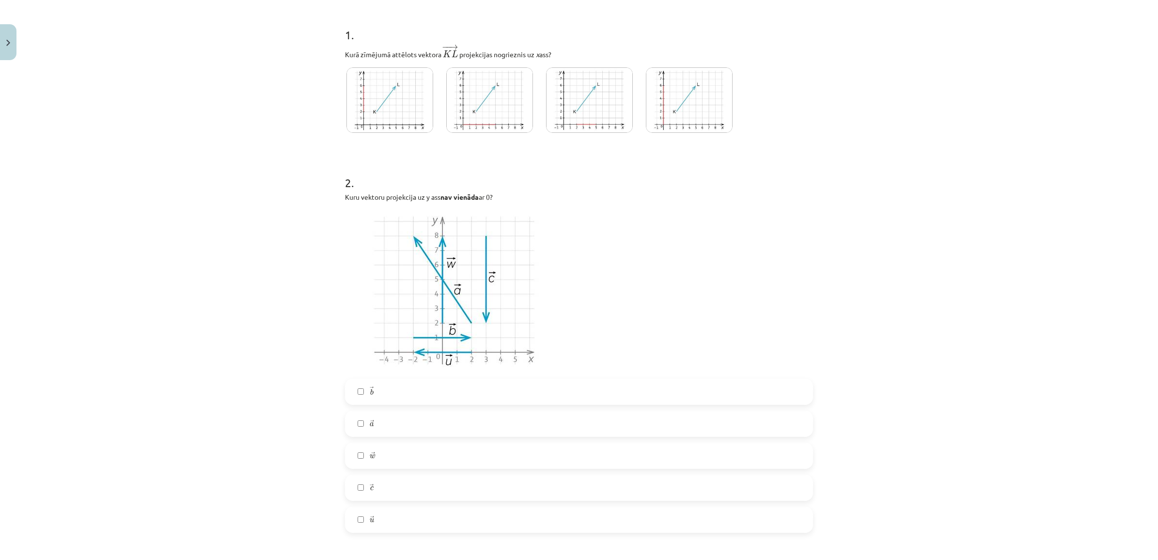
click at [379, 490] on label "→ c c →" at bounding box center [579, 488] width 466 height 24
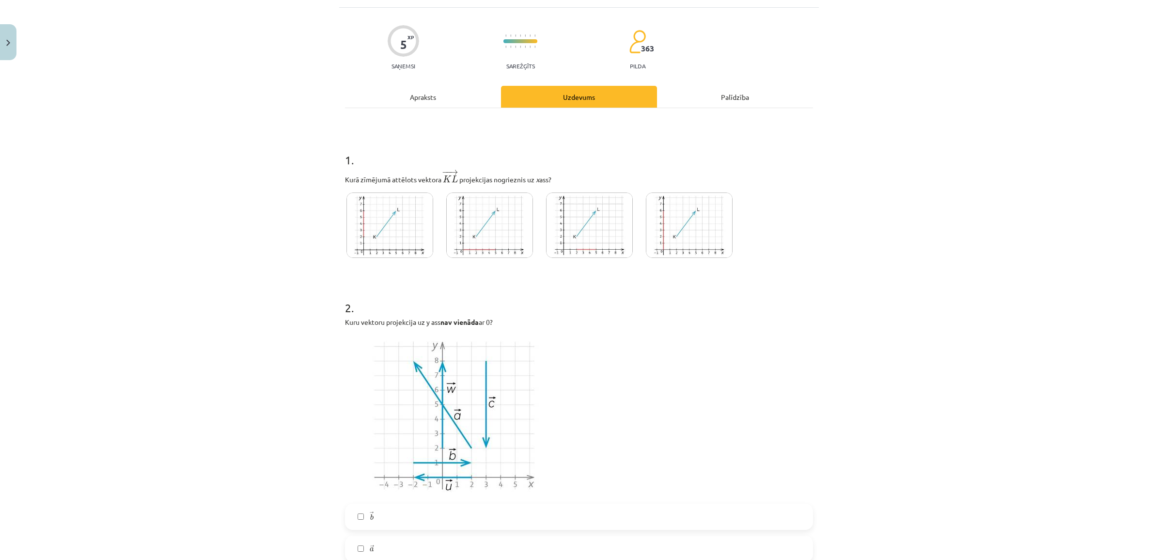
scroll to position [61, 0]
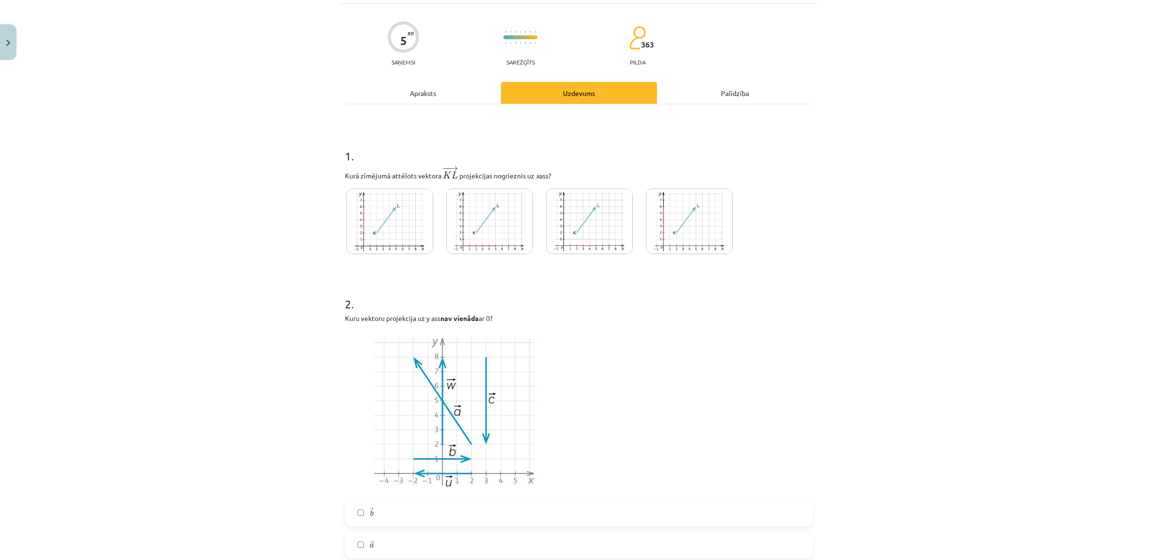
click at [449, 231] on img at bounding box center [489, 221] width 87 height 65
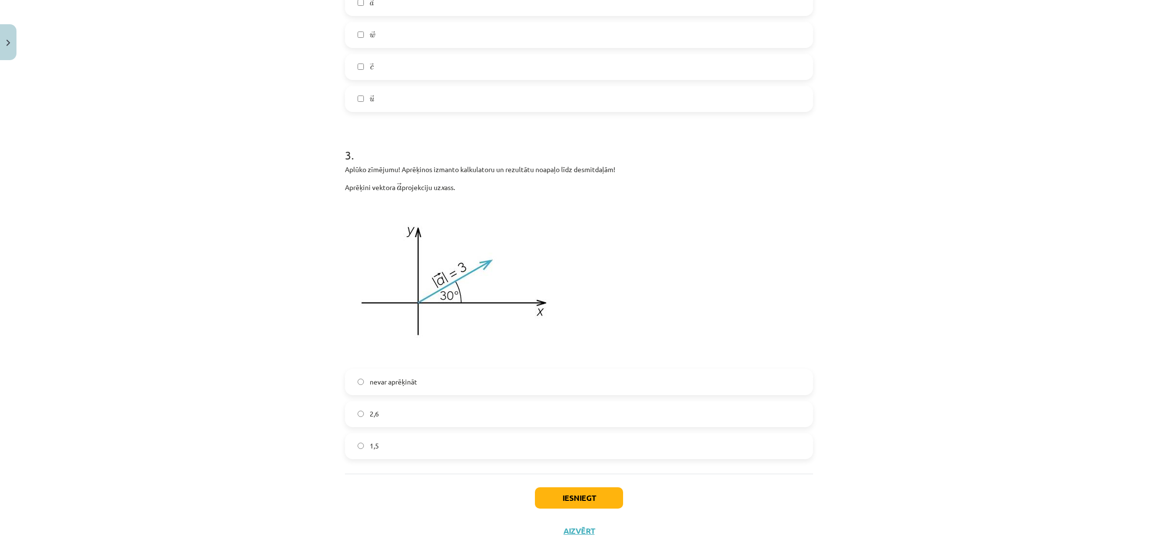
scroll to position [615, 0]
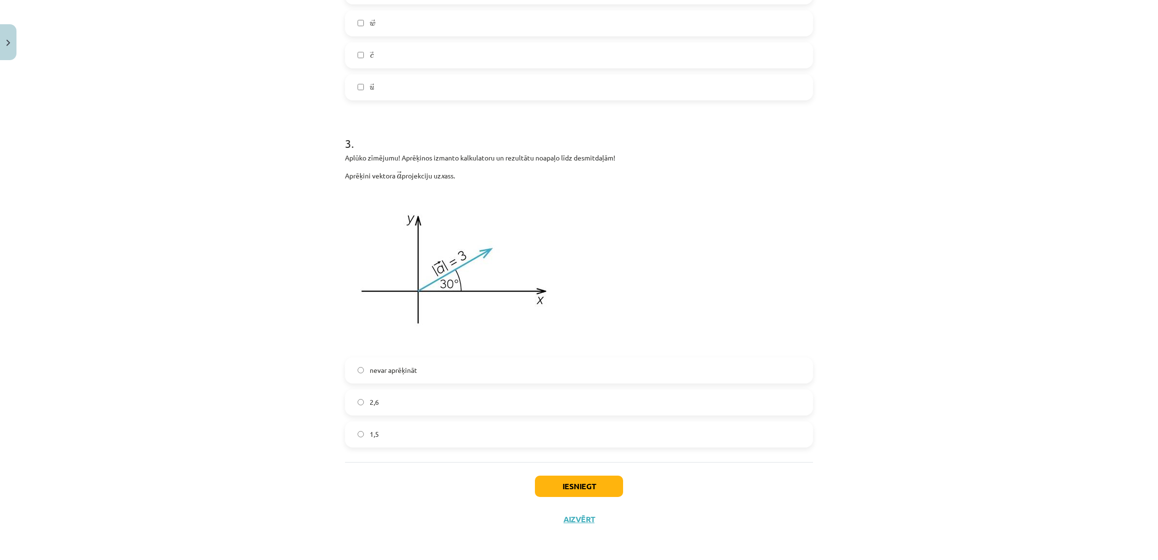
click at [409, 405] on label "2,6" at bounding box center [579, 402] width 466 height 24
click at [556, 485] on button "Iesniegt" at bounding box center [579, 486] width 88 height 21
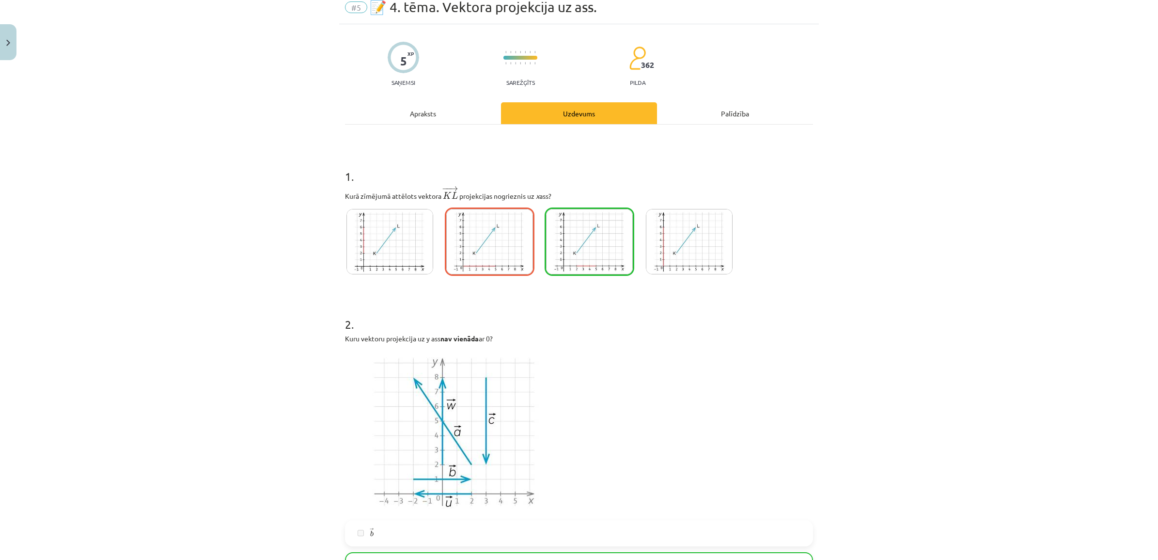
scroll to position [0, 0]
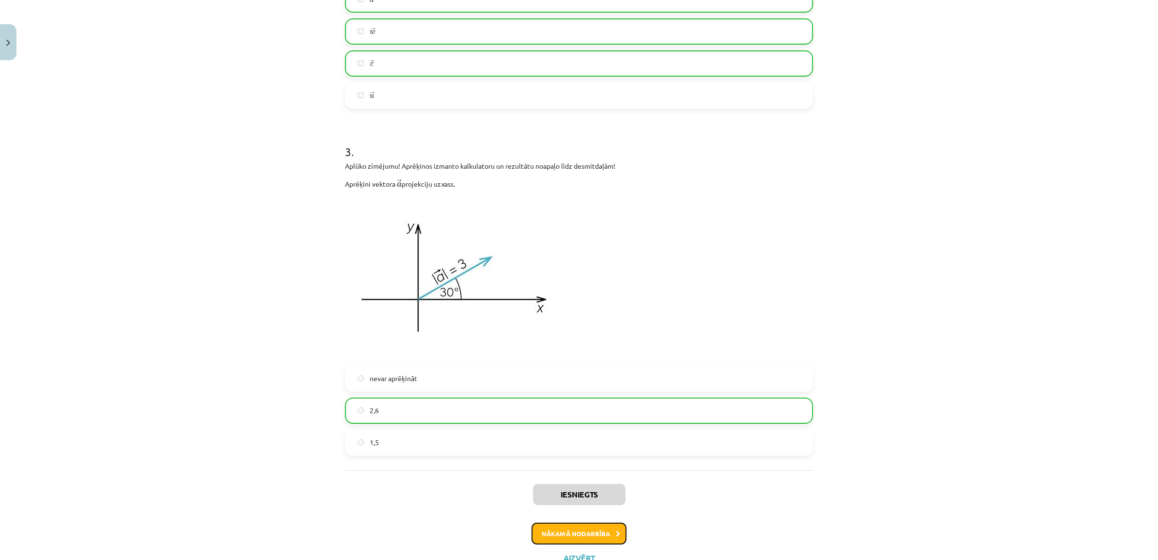
click at [580, 534] on button "Nākamā nodarbība" at bounding box center [579, 534] width 95 height 22
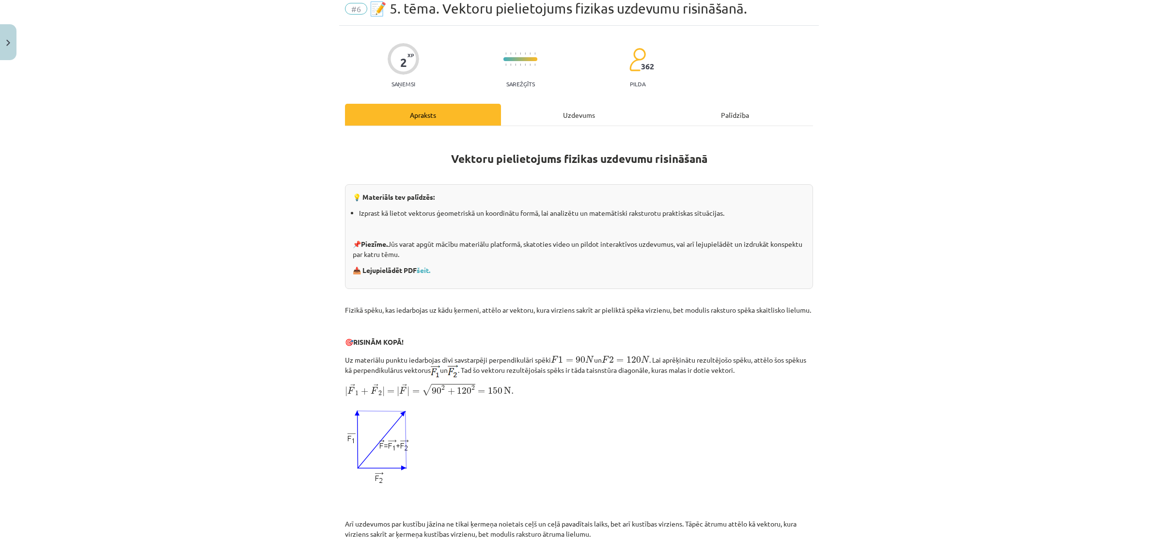
scroll to position [24, 0]
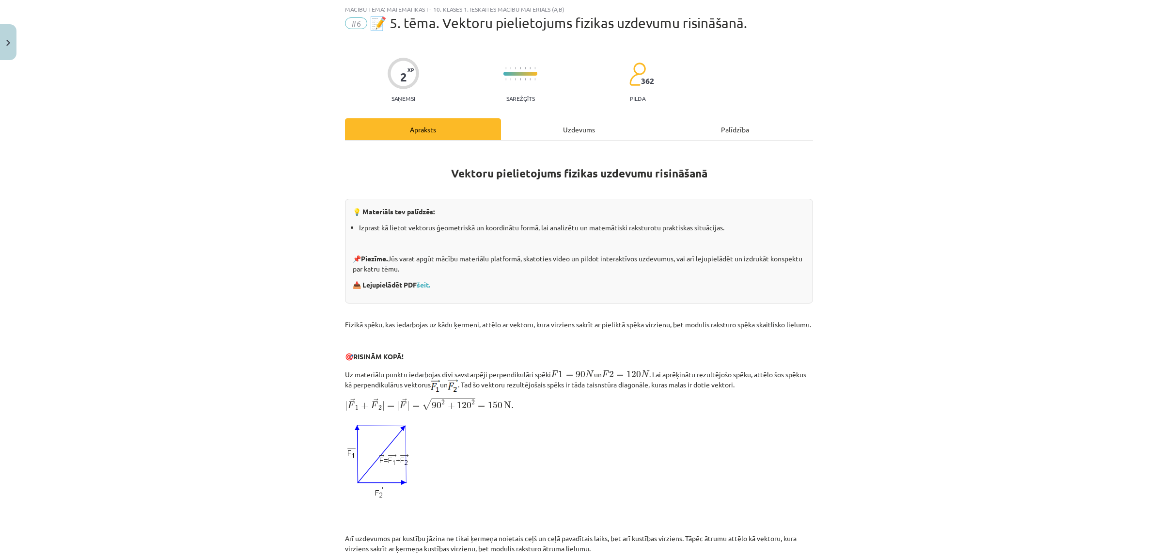
click at [551, 128] on div "Uzdevums" at bounding box center [579, 129] width 156 height 22
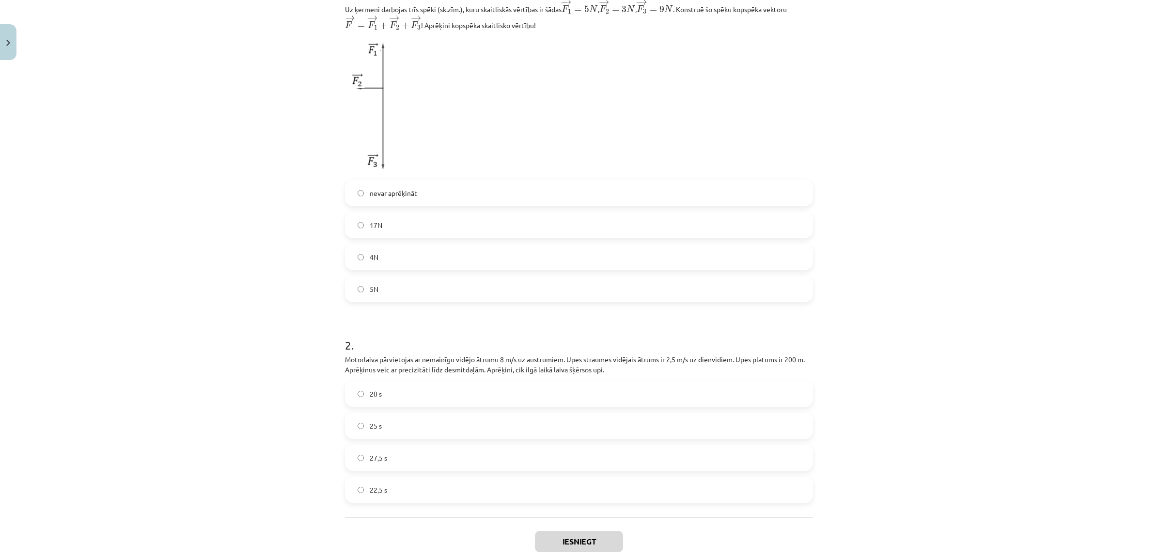
scroll to position [284, 0]
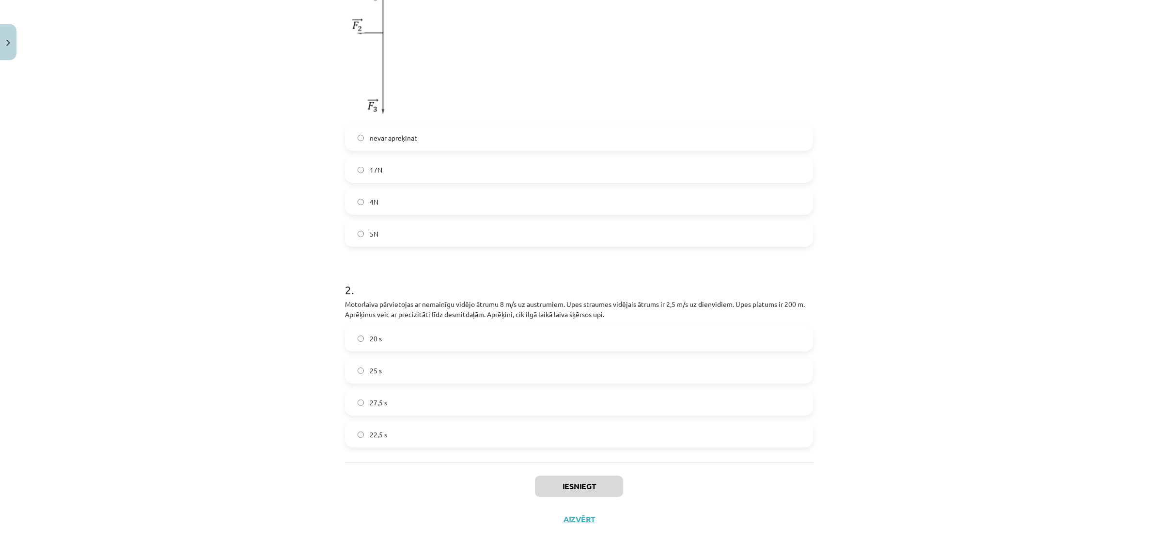
click at [393, 398] on label "27,5 s" at bounding box center [579, 402] width 466 height 24
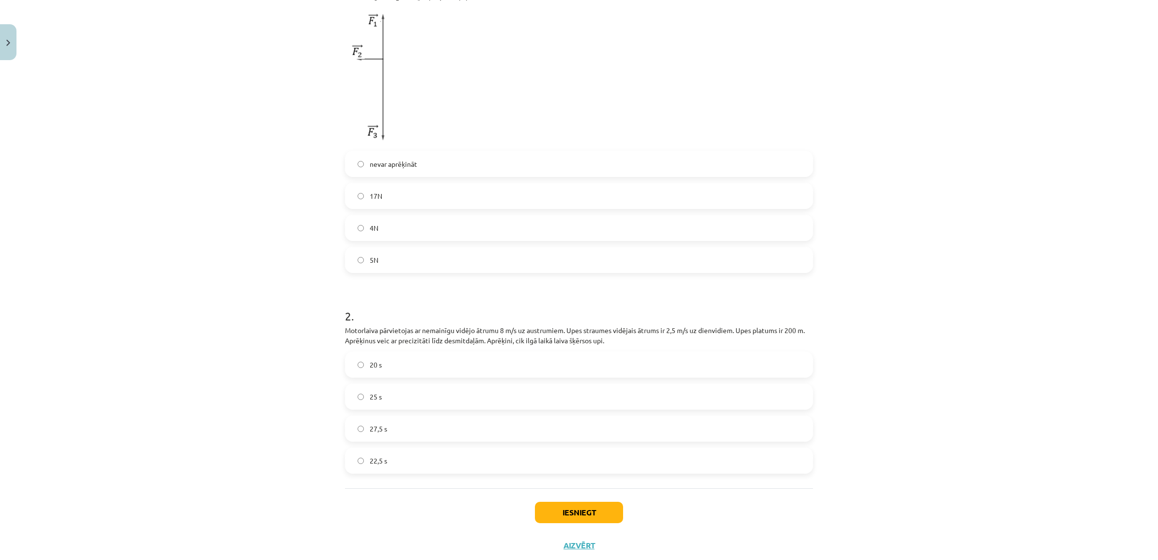
scroll to position [102, 0]
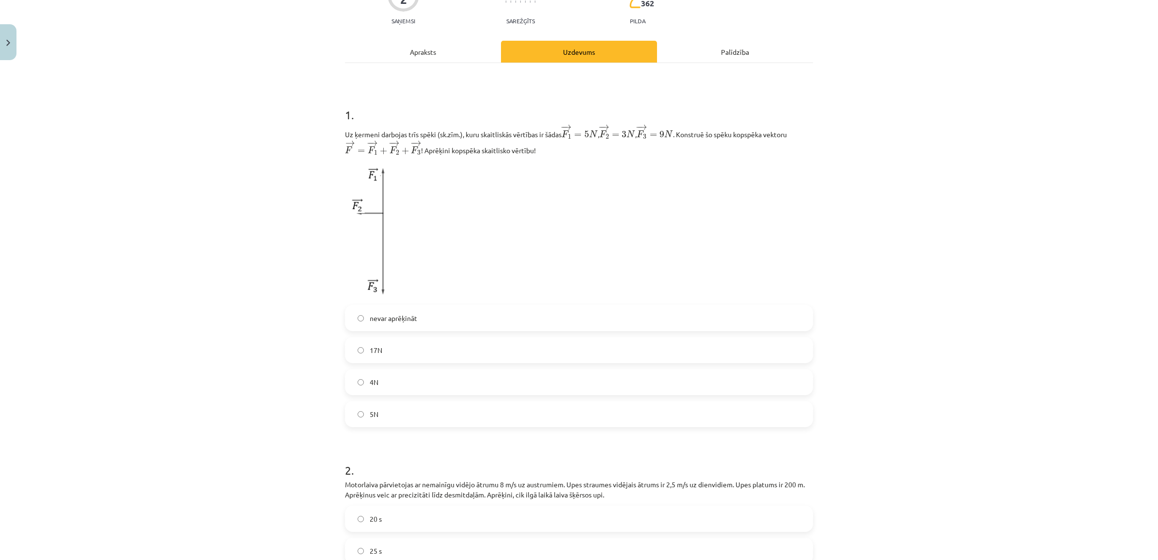
click at [411, 333] on div "nevar aprēķināt 17N 4N 5N" at bounding box center [579, 366] width 468 height 122
click at [417, 348] on label "17N" at bounding box center [579, 350] width 466 height 24
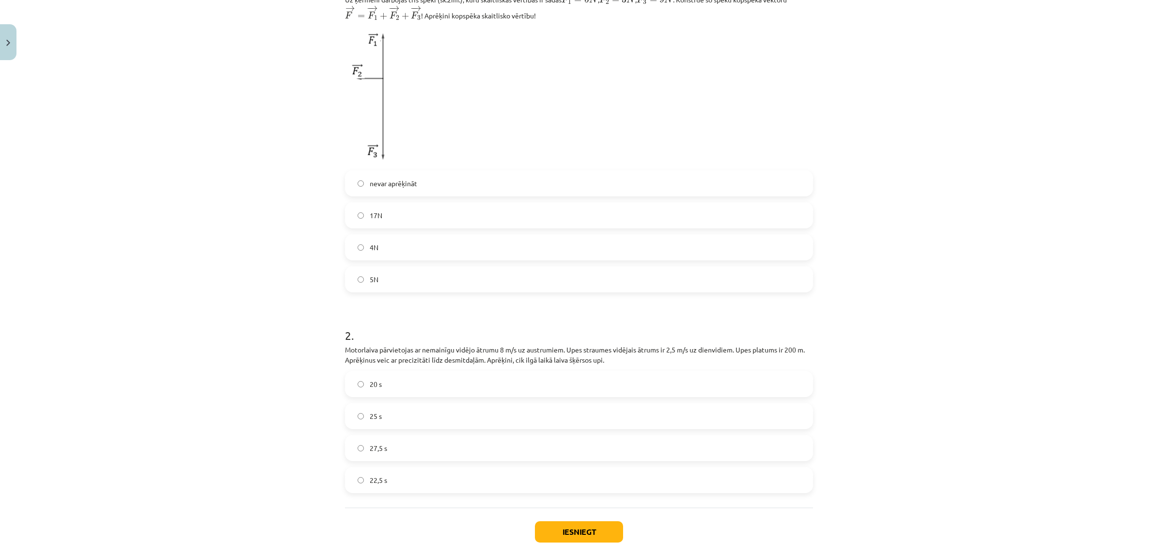
scroll to position [284, 0]
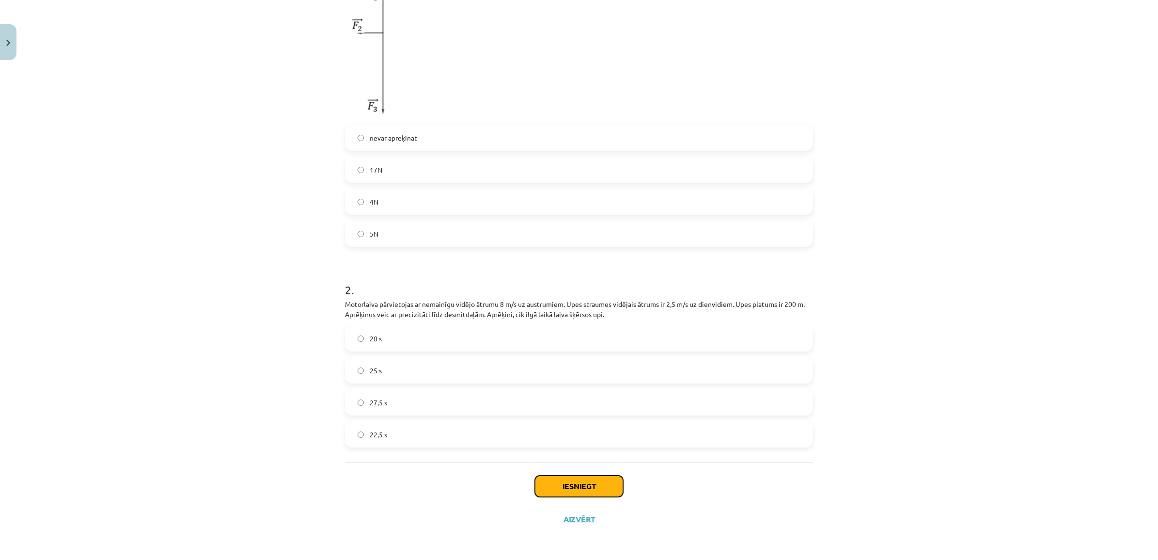
click at [607, 495] on button "Iesniegt" at bounding box center [579, 486] width 88 height 21
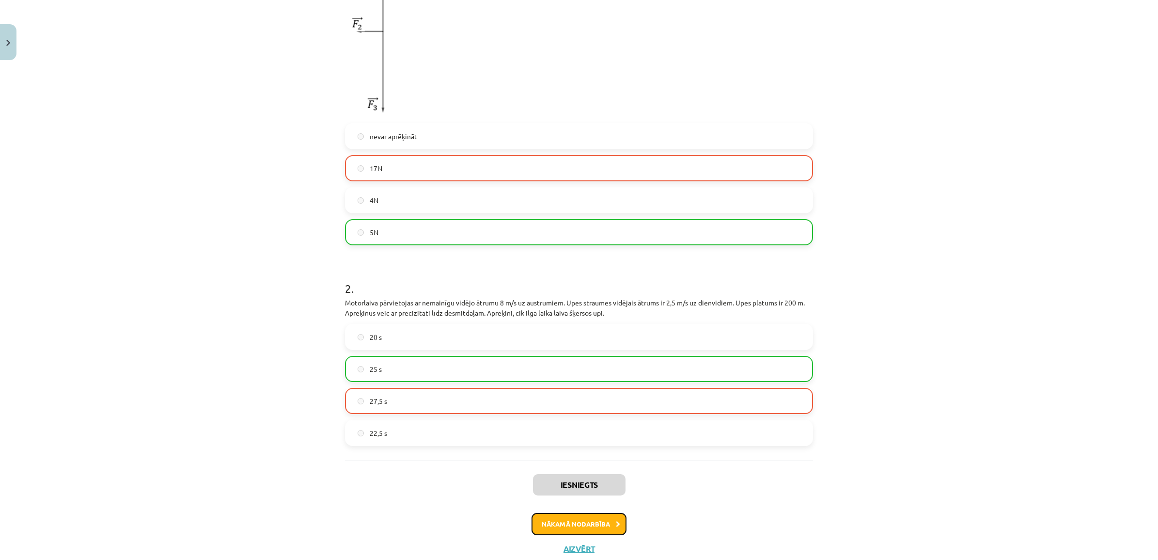
click at [617, 524] on button "Nākamā nodarbība" at bounding box center [579, 524] width 95 height 22
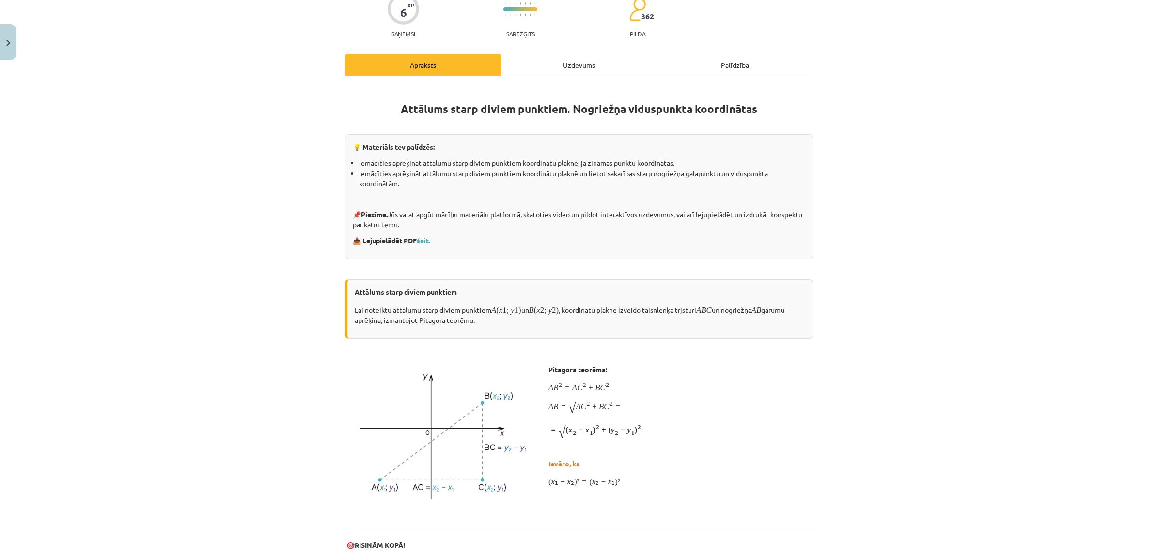
scroll to position [24, 0]
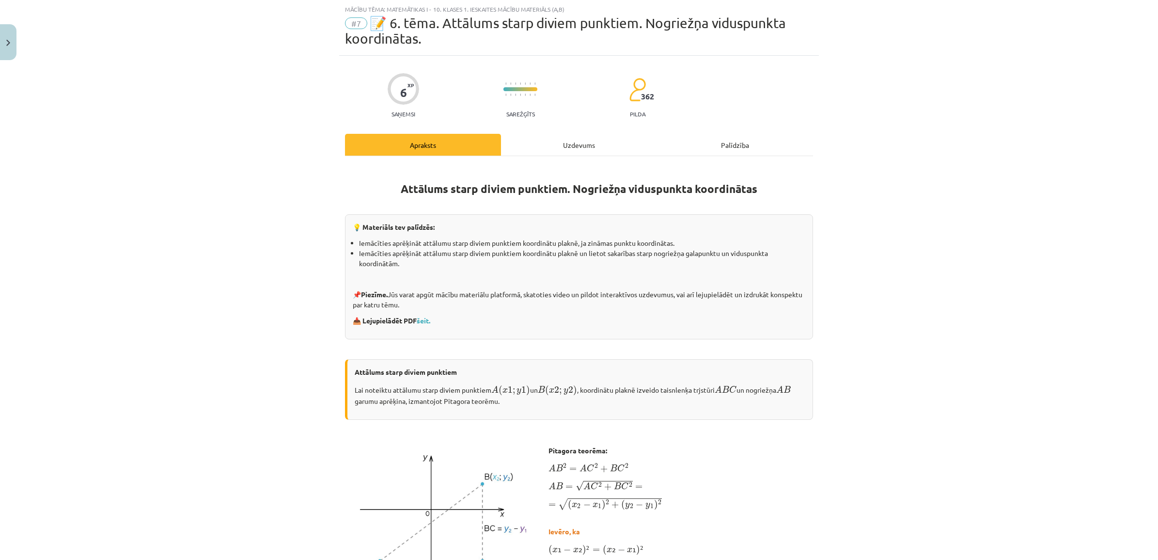
click at [554, 152] on div "Uzdevums" at bounding box center [579, 145] width 156 height 22
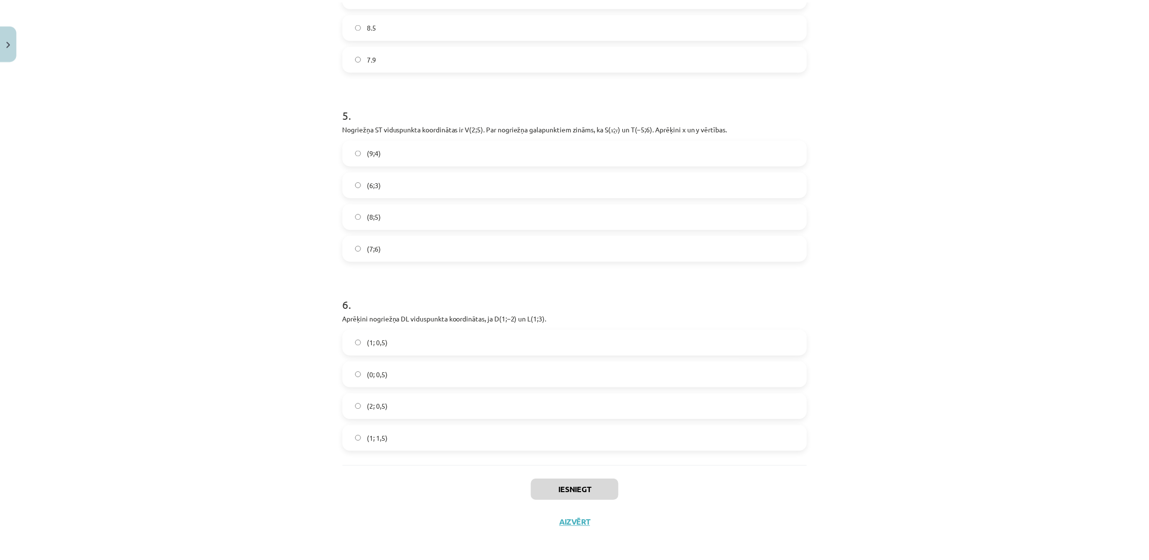
scroll to position [1225, 0]
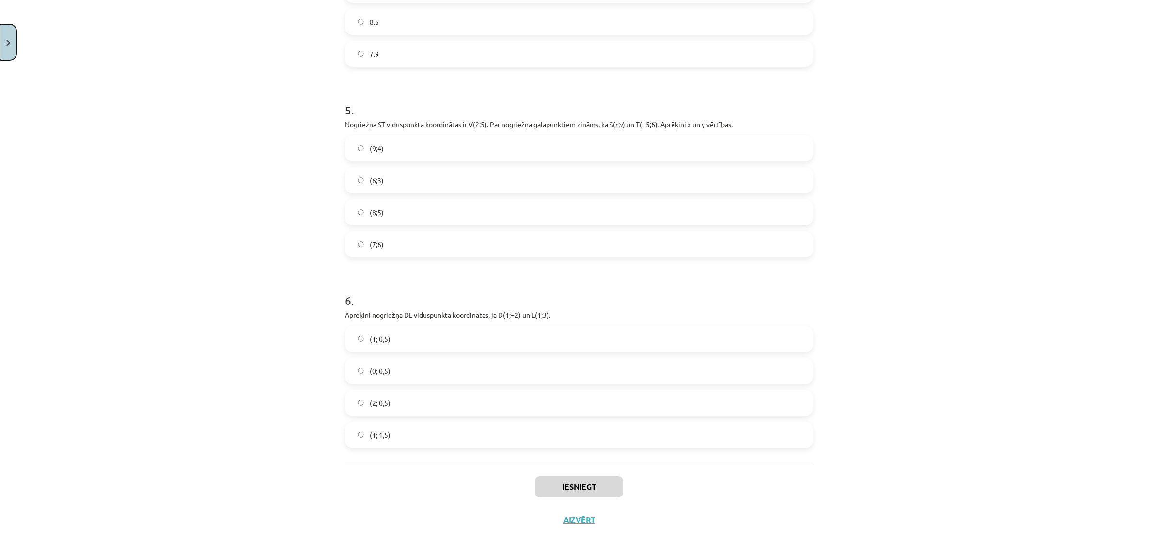
click at [3, 36] on button "Close" at bounding box center [8, 42] width 16 height 36
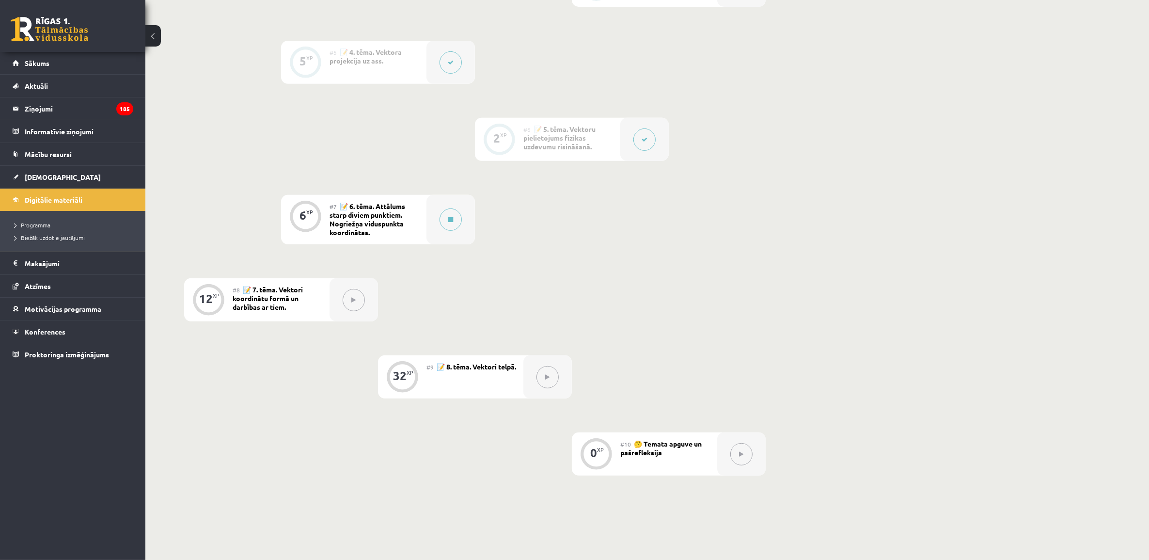
scroll to position [614, 0]
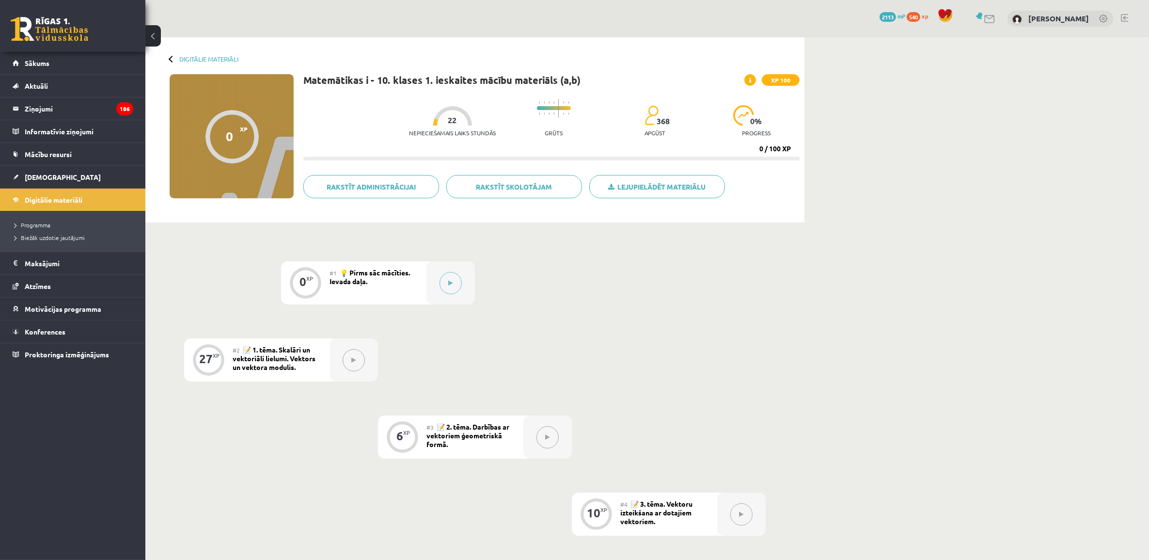
drag, startPoint x: 155, startPoint y: 1, endPoint x: 745, endPoint y: 242, distance: 637.6
